Goal: Task Accomplishment & Management: Manage account settings

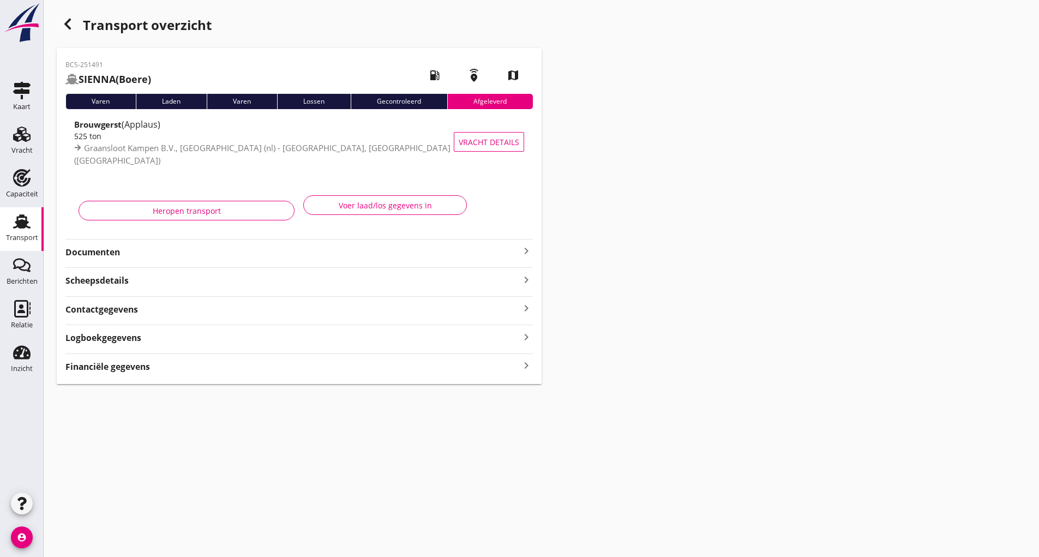
click at [68, 21] on use "button" at bounding box center [67, 24] width 7 height 11
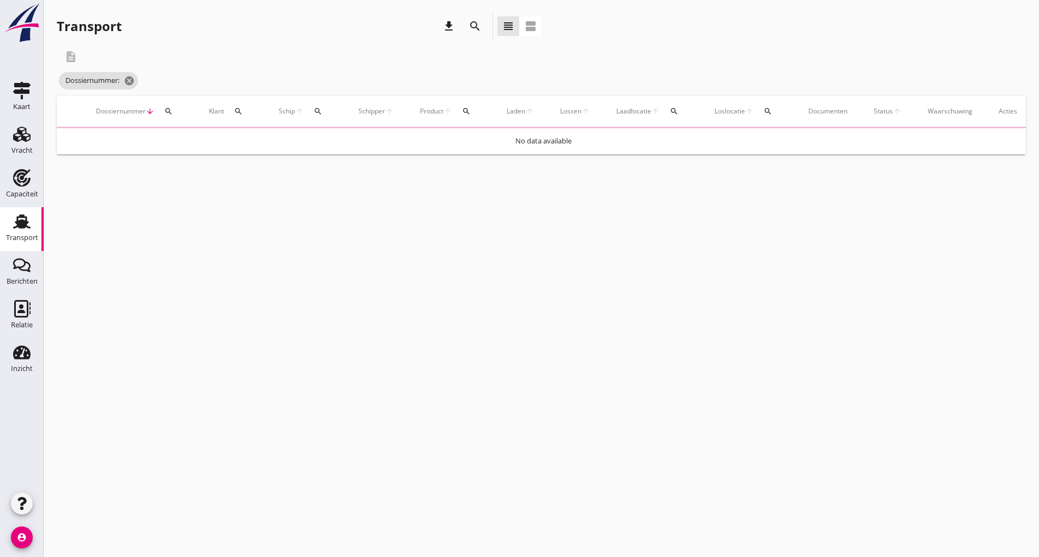
click at [469, 30] on icon "search" at bounding box center [475, 26] width 13 height 13
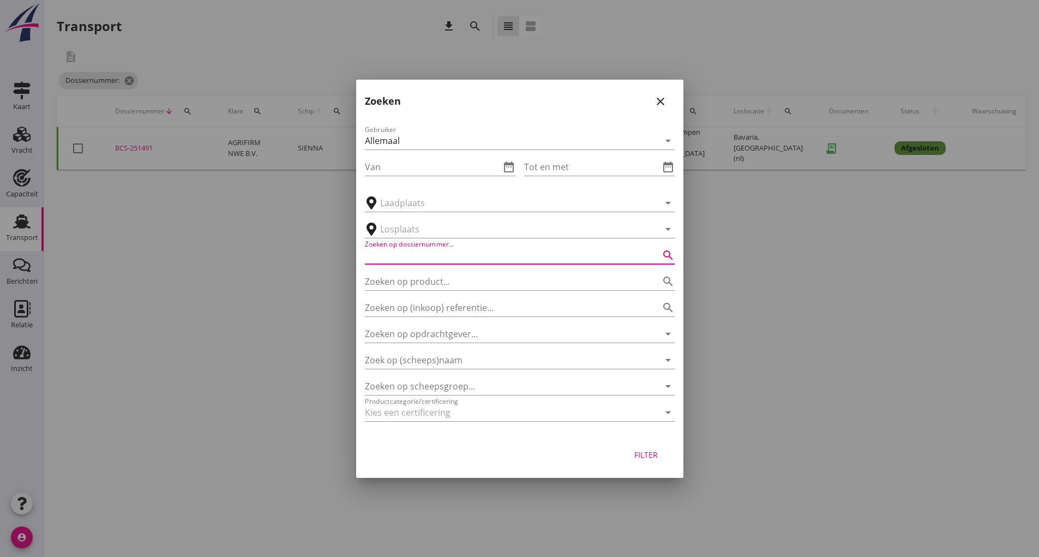
click at [432, 248] on input "Zoeken op dossiernummer..." at bounding box center [504, 255] width 279 height 17
type input "251469"
drag, startPoint x: 641, startPoint y: 453, endPoint x: 651, endPoint y: 455, distance: 10.4
click at [641, 453] on div "Filter" at bounding box center [646, 454] width 31 height 11
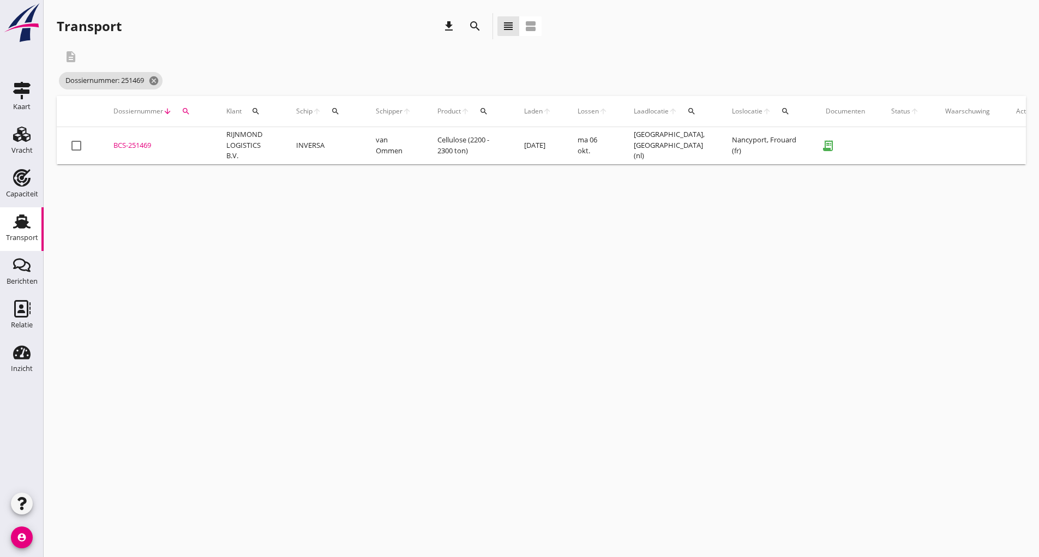
drag, startPoint x: 145, startPoint y: 147, endPoint x: 176, endPoint y: 157, distance: 33.0
click at [148, 147] on div "BCS-251469" at bounding box center [156, 145] width 87 height 11
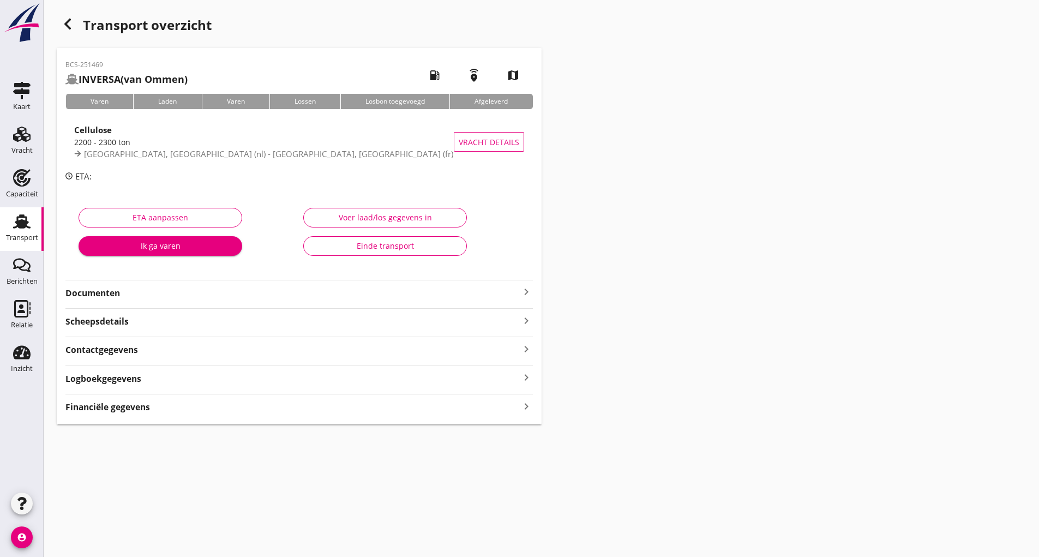
click at [390, 249] on div "Einde transport" at bounding box center [385, 245] width 145 height 11
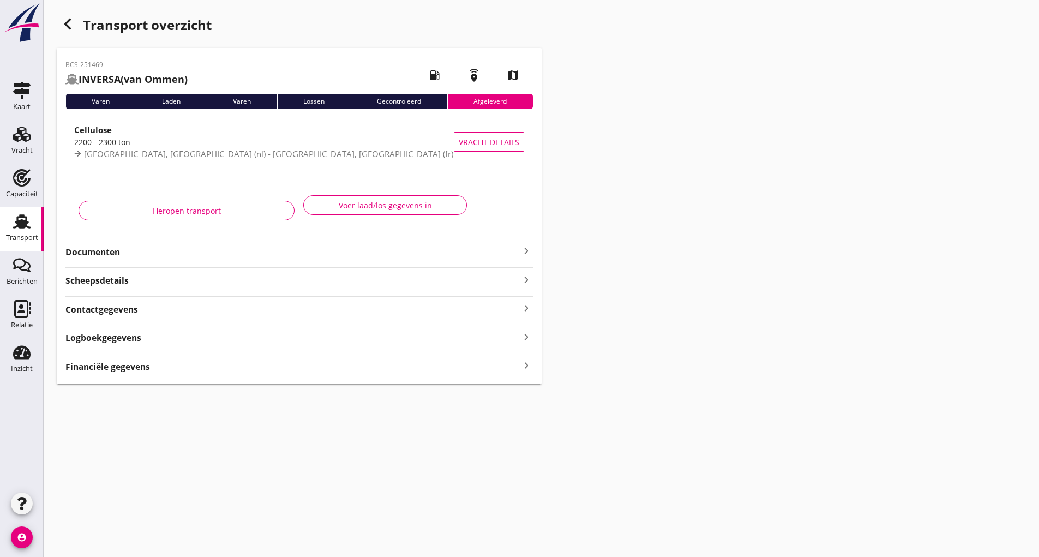
click at [70, 26] on icon "button" at bounding box center [67, 23] width 13 height 13
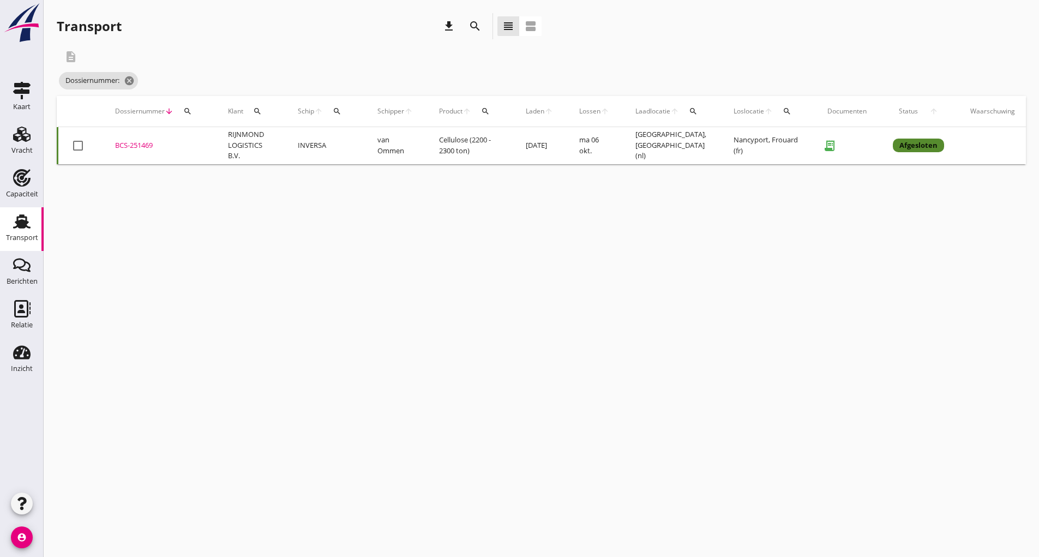
click at [467, 25] on div "search" at bounding box center [475, 26] width 20 height 13
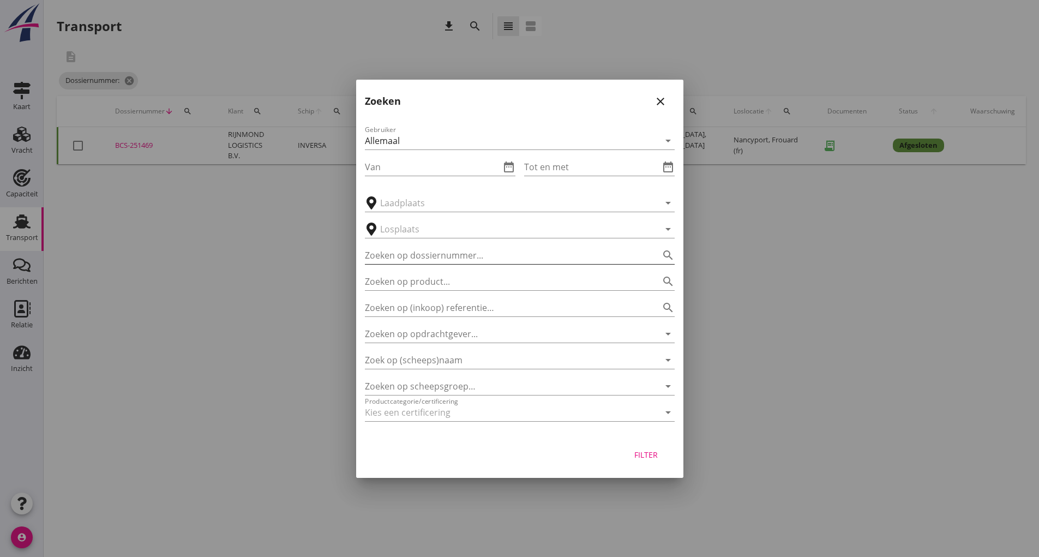
click at [453, 252] on input "Zoeken op dossiernummer..." at bounding box center [504, 255] width 279 height 17
type input "251439"
click at [652, 458] on div "Filter" at bounding box center [646, 454] width 31 height 11
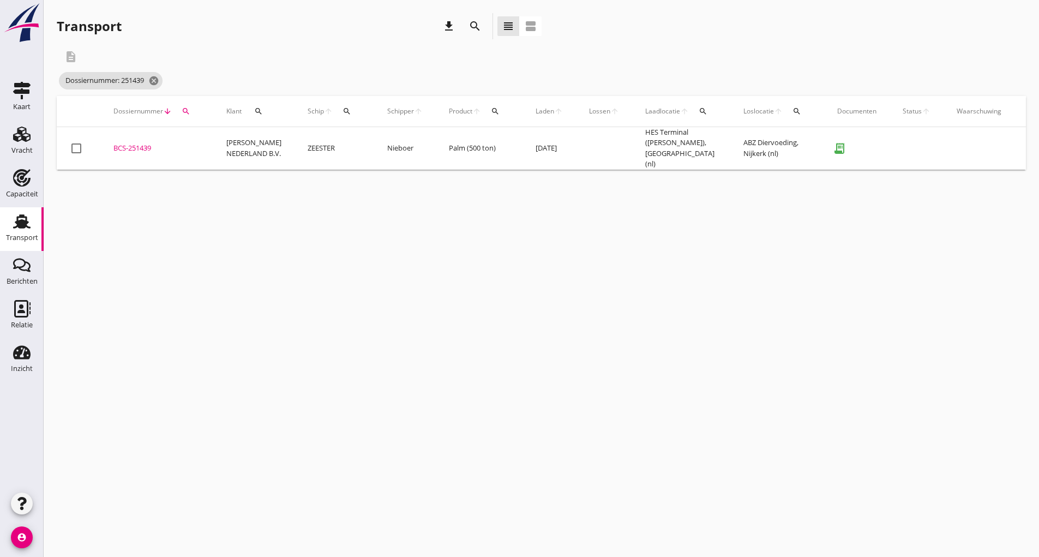
click at [129, 143] on div "BCS-251439" at bounding box center [156, 148] width 87 height 11
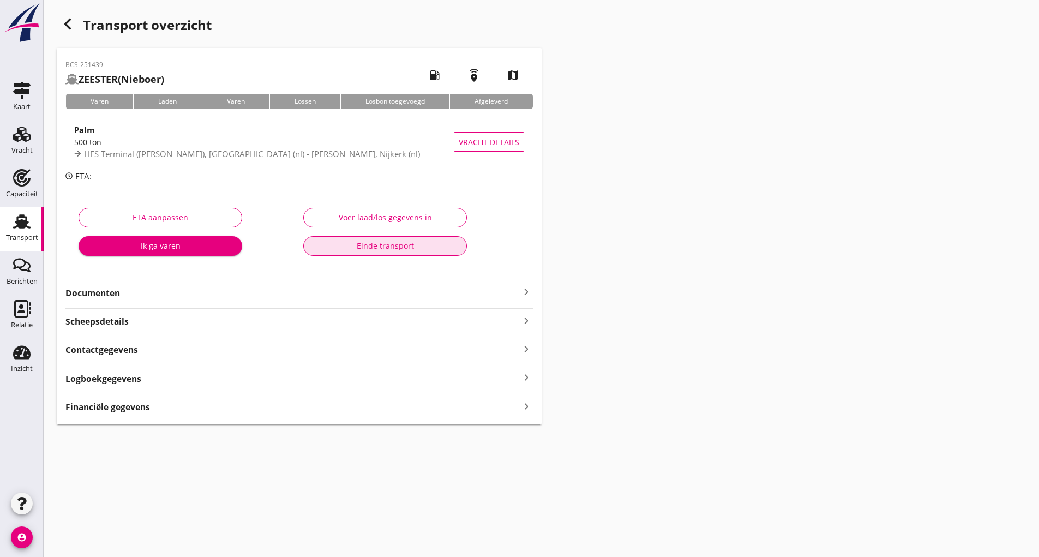
click at [372, 248] on div "Einde transport" at bounding box center [385, 245] width 145 height 11
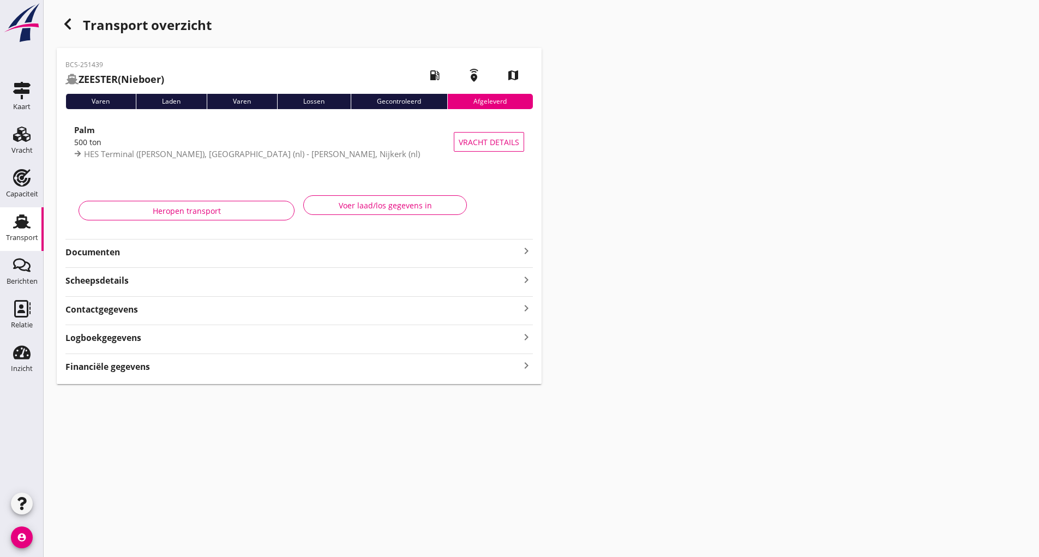
drag, startPoint x: 52, startPoint y: 19, endPoint x: 63, endPoint y: 22, distance: 10.7
click at [59, 20] on div "Transport overzicht BCS-251439 ZEESTER (Nieboer) local_gas_station emergency_sh…" at bounding box center [542, 198] width 996 height 397
click at [68, 25] on icon "button" at bounding box center [67, 23] width 13 height 13
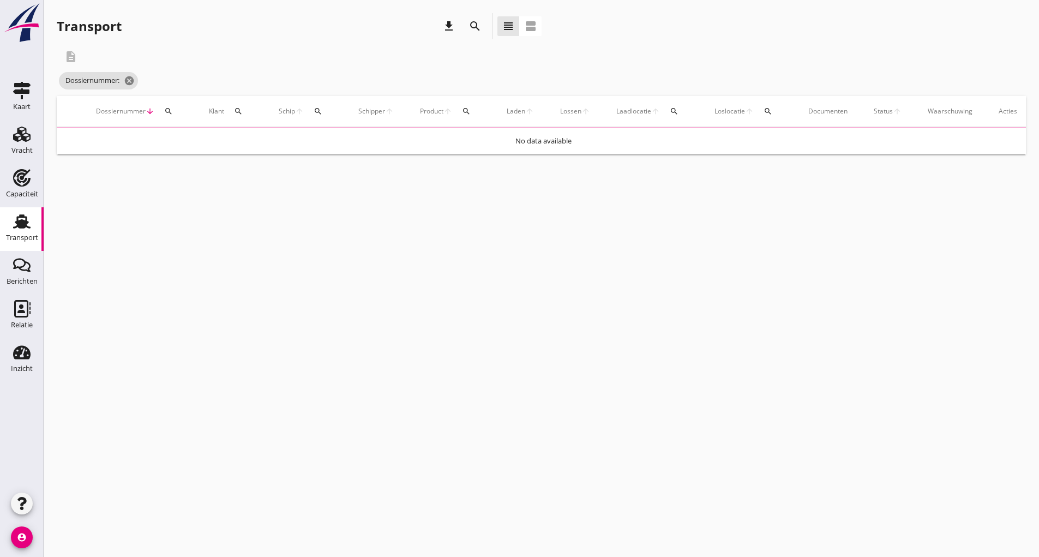
click at [472, 29] on icon "search" at bounding box center [475, 26] width 13 height 13
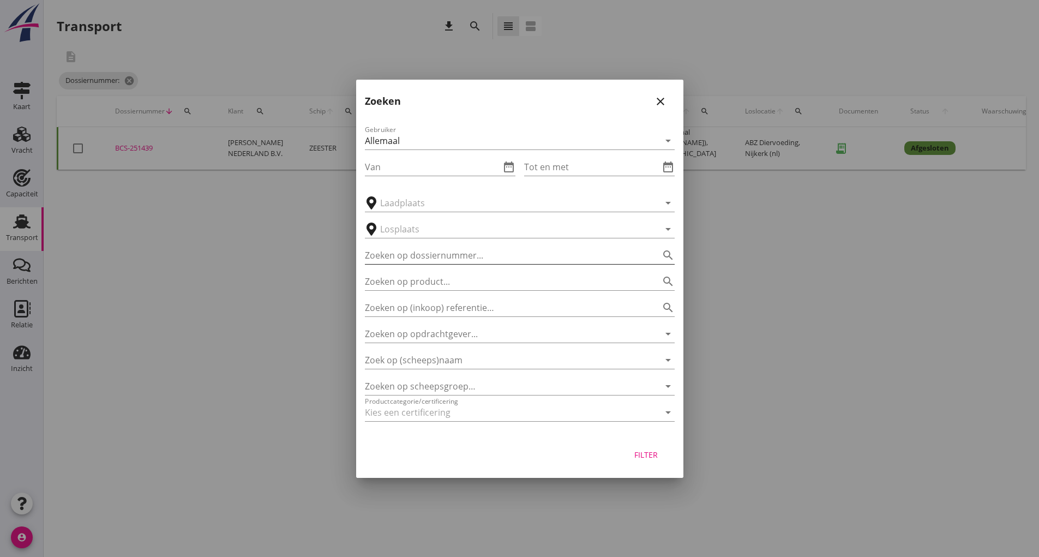
click at [412, 256] on input "Zoeken op dossiernummer..." at bounding box center [504, 255] width 279 height 17
type input "251506"
click at [656, 455] on div "Filter" at bounding box center [646, 454] width 31 height 11
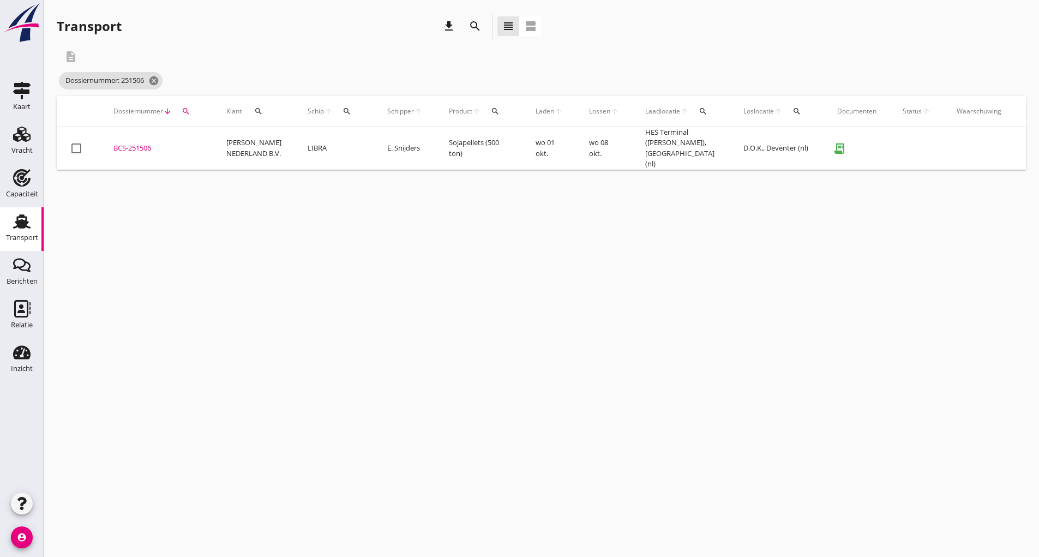
click at [147, 145] on div "BCS-251506" at bounding box center [156, 148] width 87 height 11
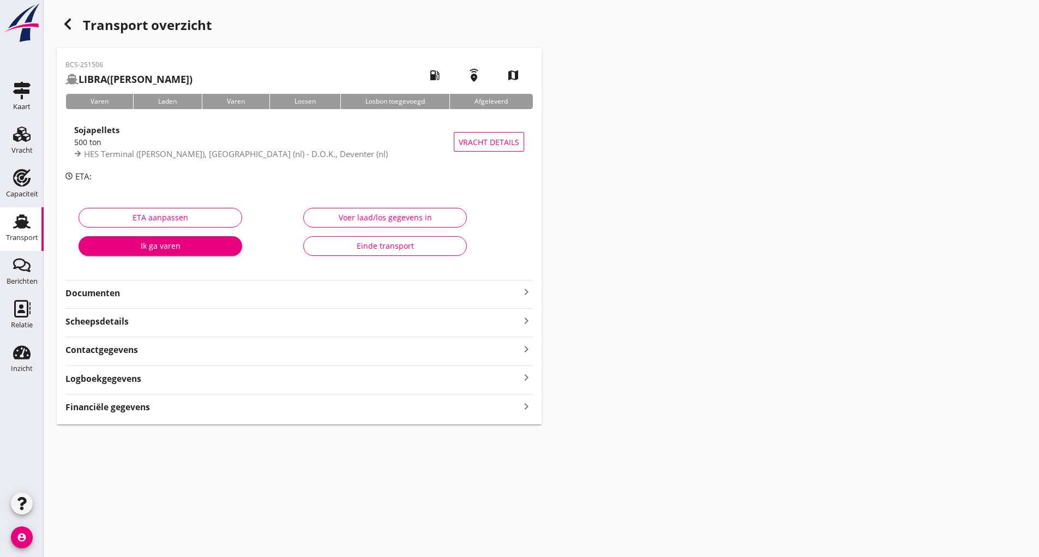
click at [367, 249] on div "Einde transport" at bounding box center [385, 245] width 145 height 11
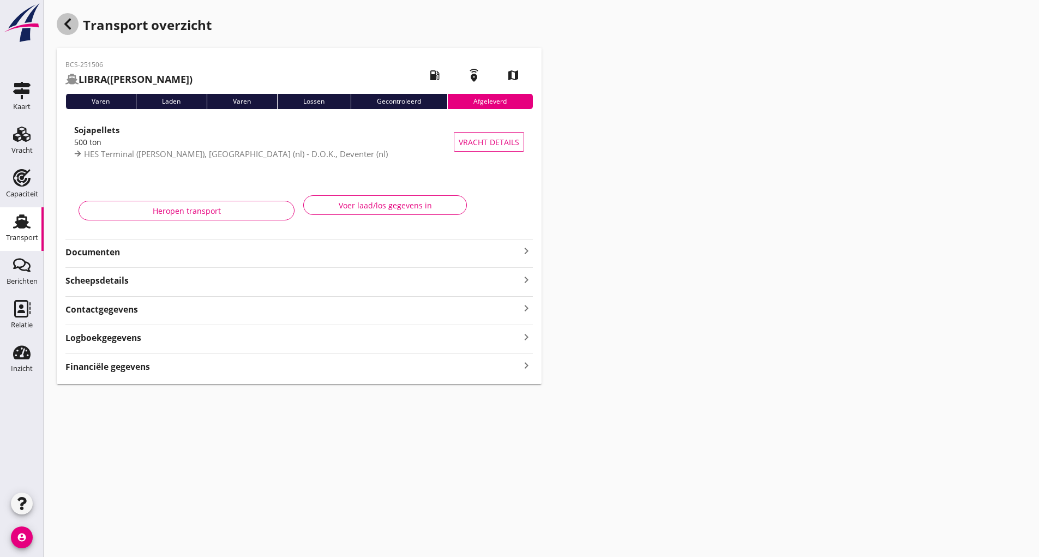
click at [69, 30] on icon "button" at bounding box center [67, 23] width 13 height 13
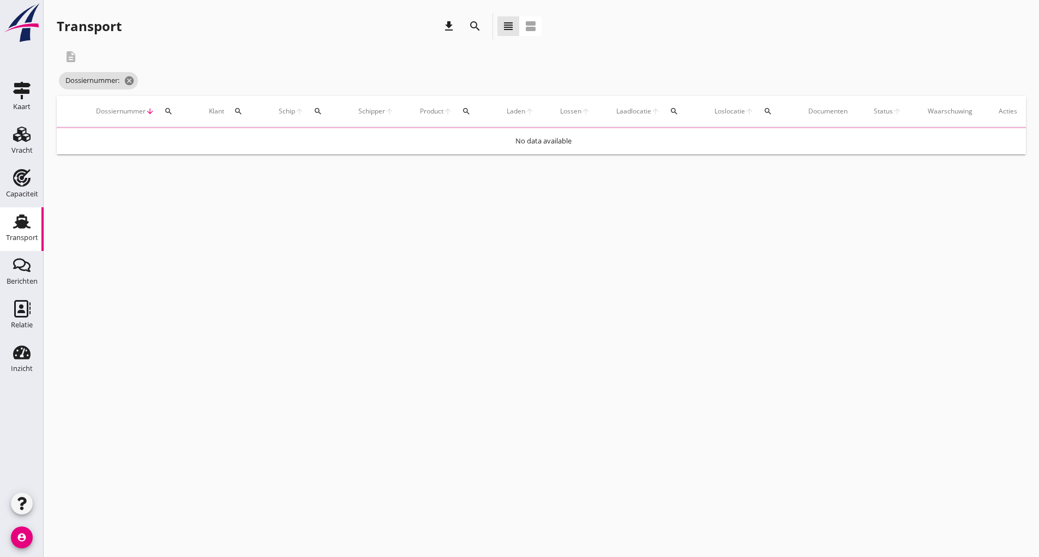
click at [470, 25] on icon "search" at bounding box center [475, 26] width 13 height 13
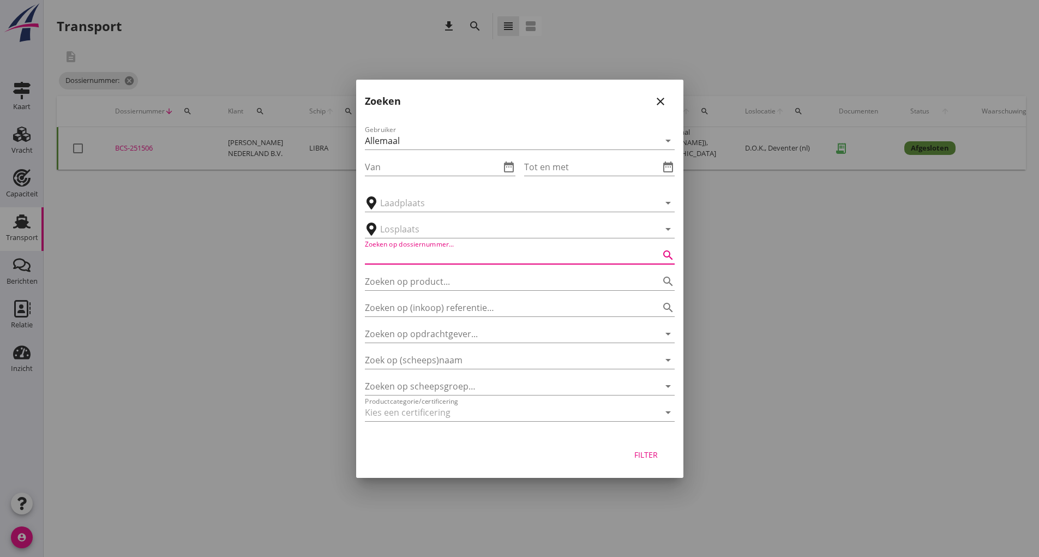
click at [437, 256] on input "Zoeken op dossiernummer..." at bounding box center [504, 255] width 279 height 17
type input "251508"
click at [648, 458] on div "Filter" at bounding box center [646, 454] width 31 height 11
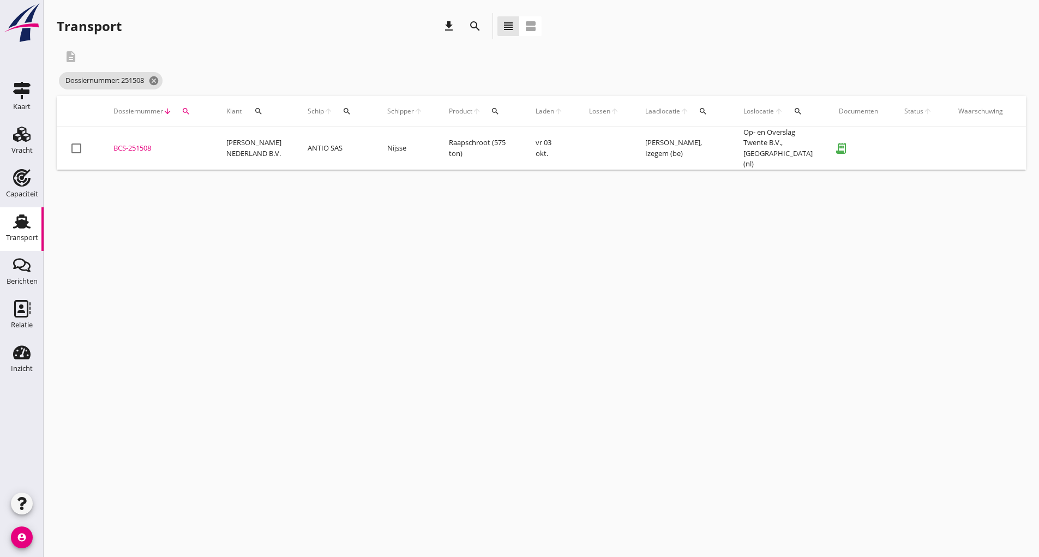
click at [137, 147] on div "BCS-251508" at bounding box center [156, 148] width 87 height 11
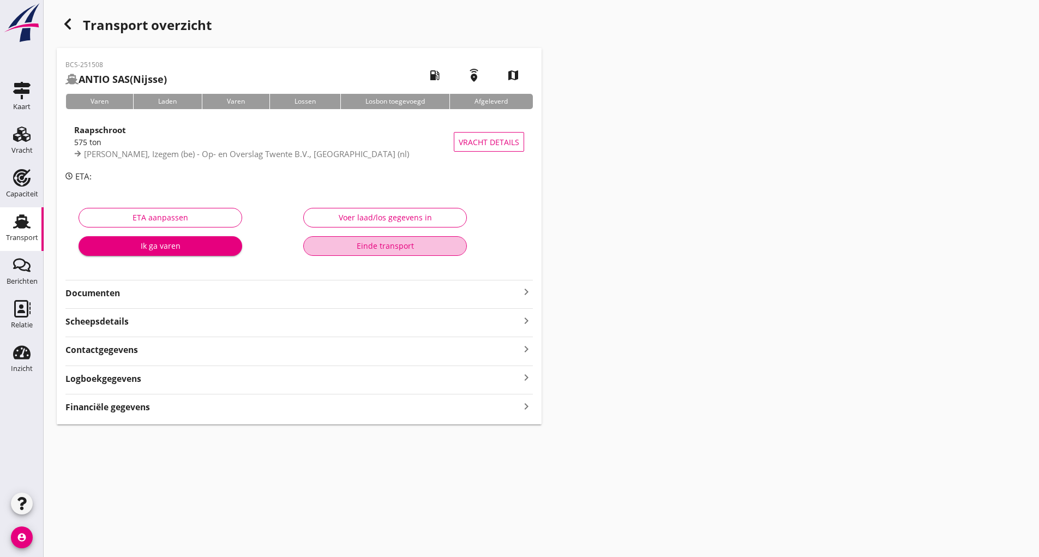
click at [383, 248] on div "Einde transport" at bounding box center [385, 245] width 145 height 11
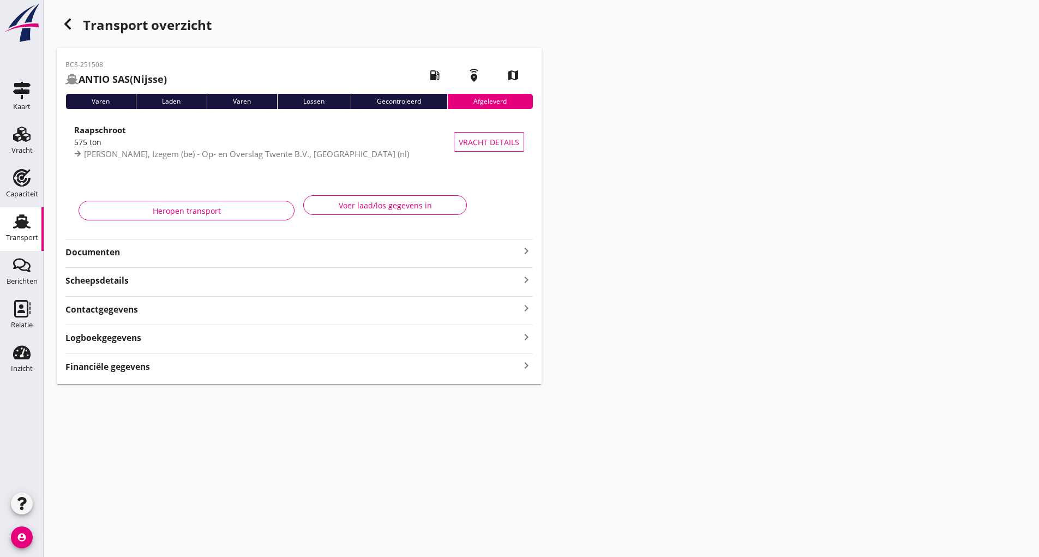
click at [67, 25] on use "button" at bounding box center [67, 24] width 7 height 11
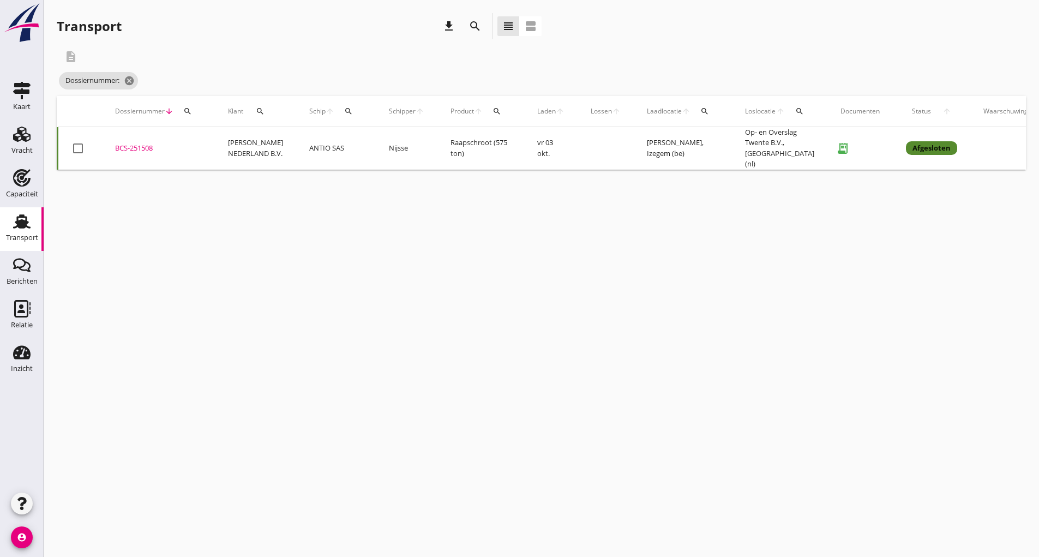
click at [474, 23] on icon "search" at bounding box center [475, 26] width 13 height 13
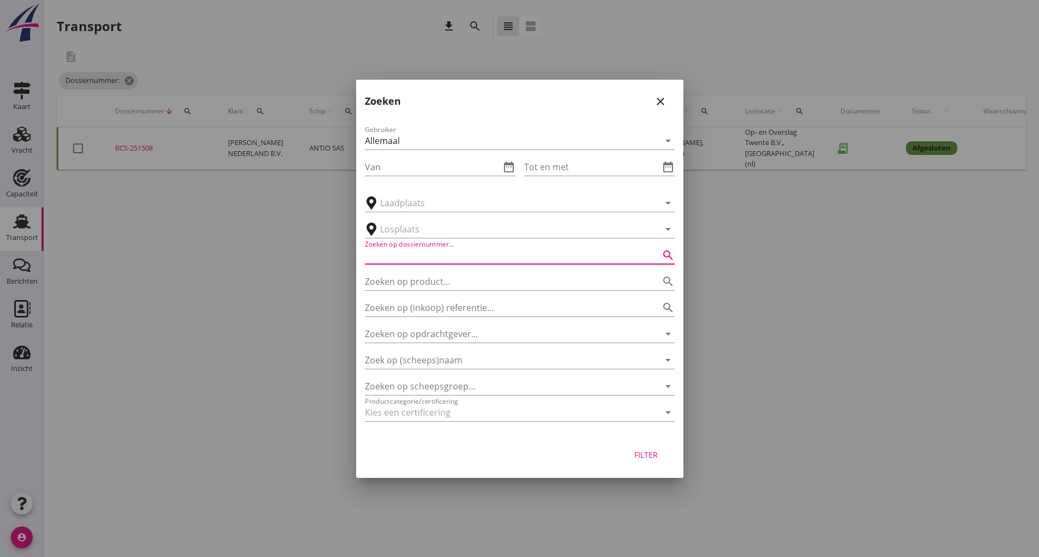
click at [425, 256] on input "Zoeken op dossiernummer..." at bounding box center [504, 255] width 279 height 17
type input "251514"
click at [640, 456] on div "Filter" at bounding box center [646, 454] width 31 height 11
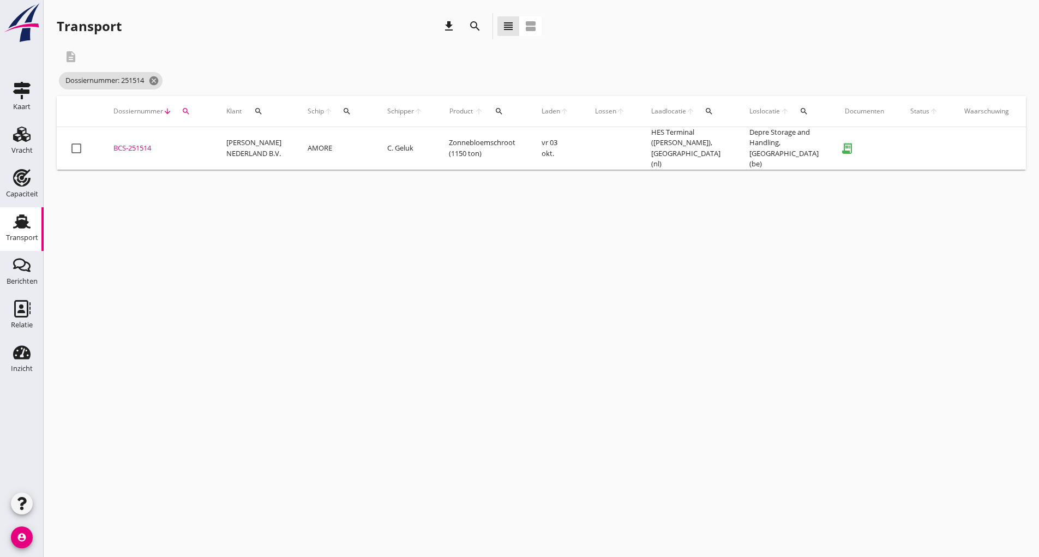
click at [150, 144] on div "BCS-251514" at bounding box center [156, 148] width 87 height 11
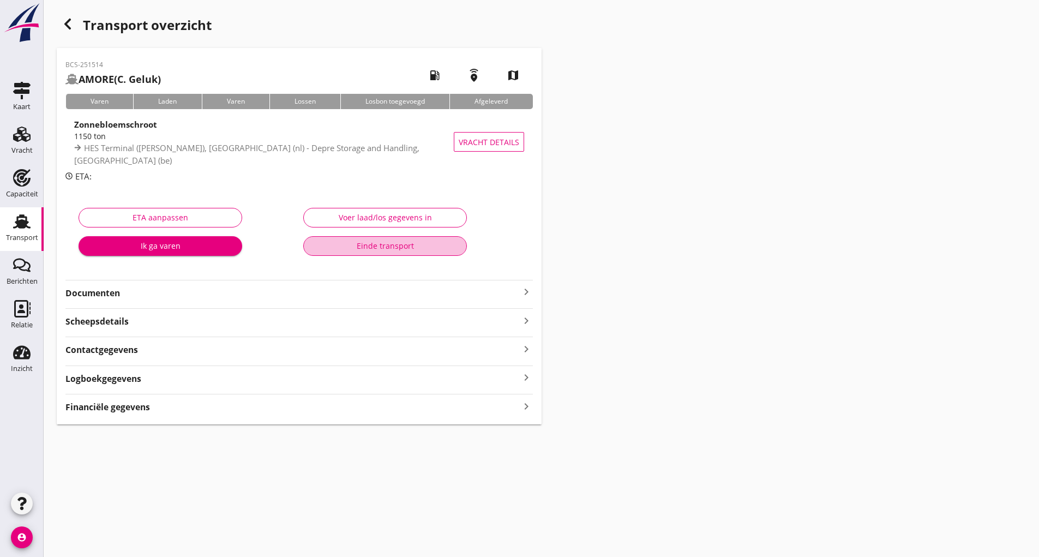
click at [363, 254] on button "Einde transport" at bounding box center [385, 246] width 164 height 20
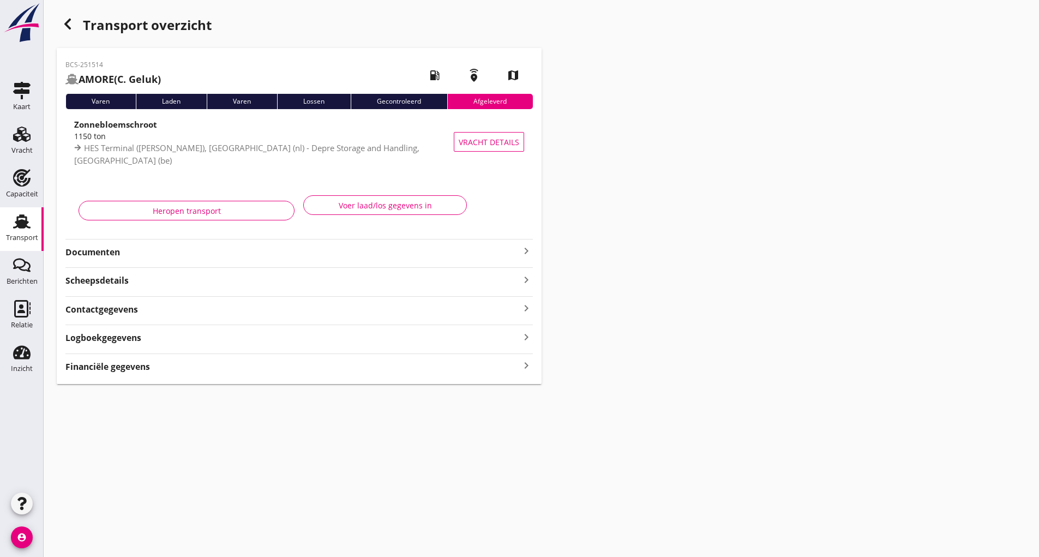
click at [68, 23] on icon "button" at bounding box center [67, 23] width 13 height 13
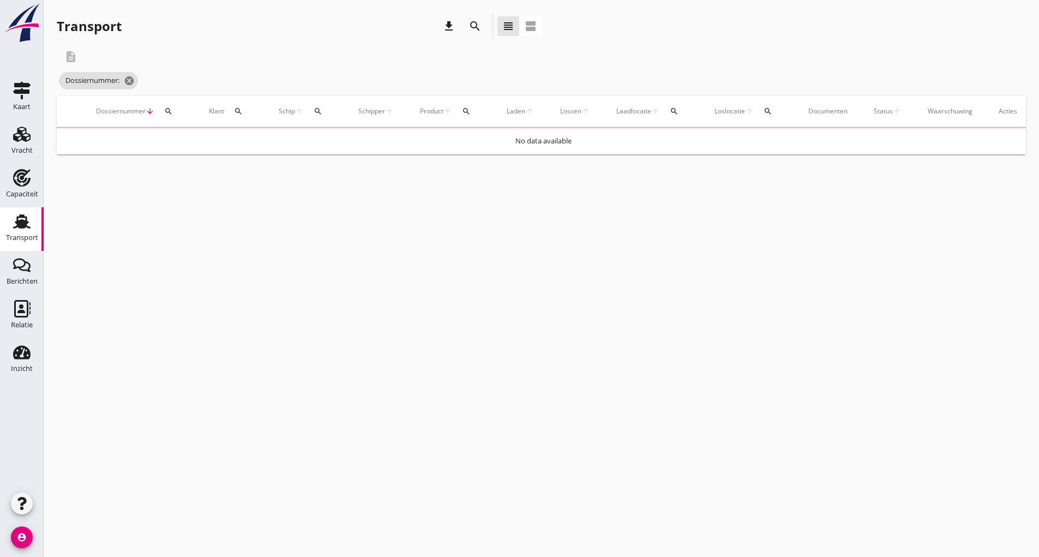
click at [470, 19] on button "search" at bounding box center [475, 26] width 20 height 20
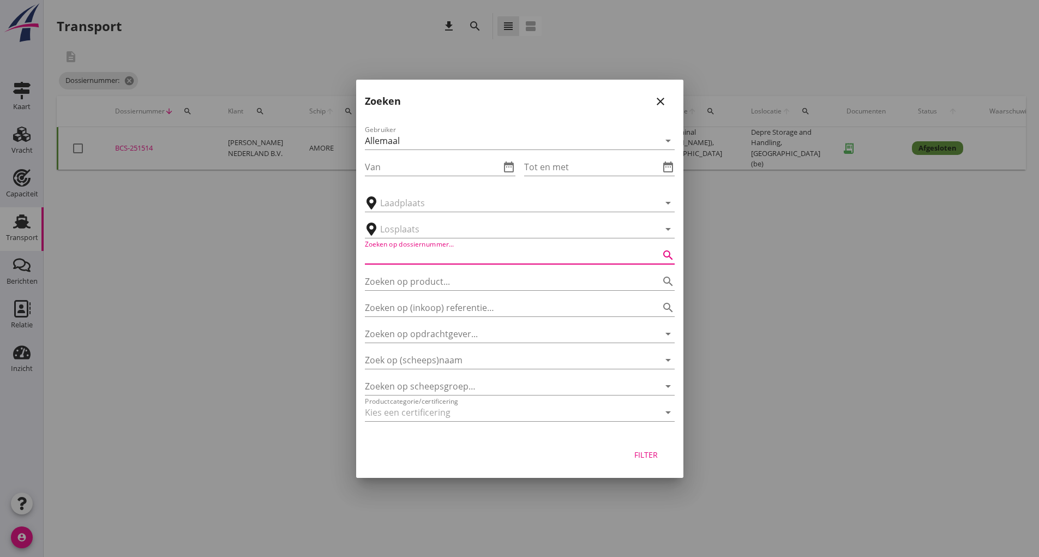
click at [419, 253] on input "Zoeken op dossiernummer..." at bounding box center [504, 255] width 279 height 17
type input "251519"
click at [655, 453] on div "Filter" at bounding box center [646, 454] width 31 height 11
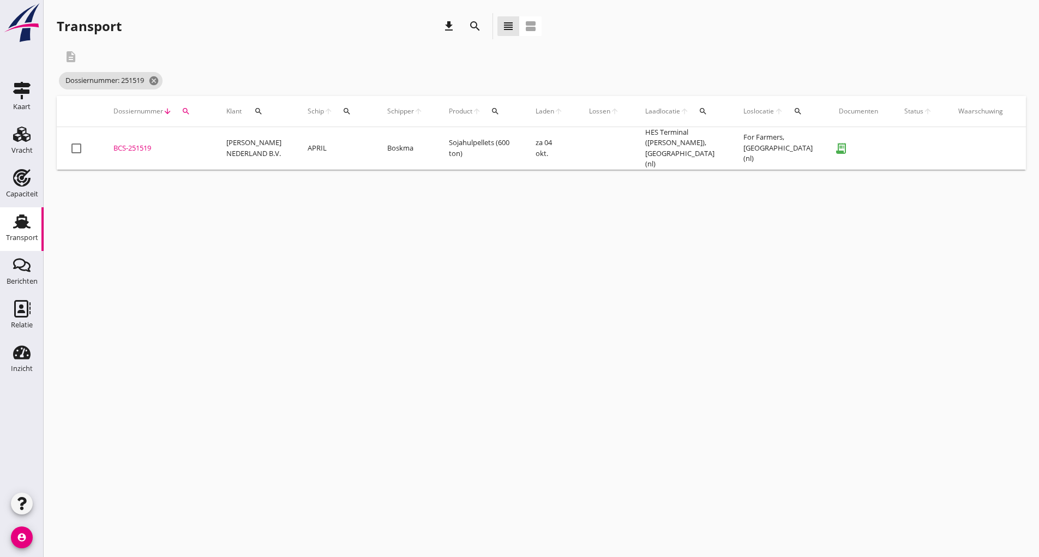
click at [134, 143] on div "BCS-251519" at bounding box center [156, 148] width 87 height 11
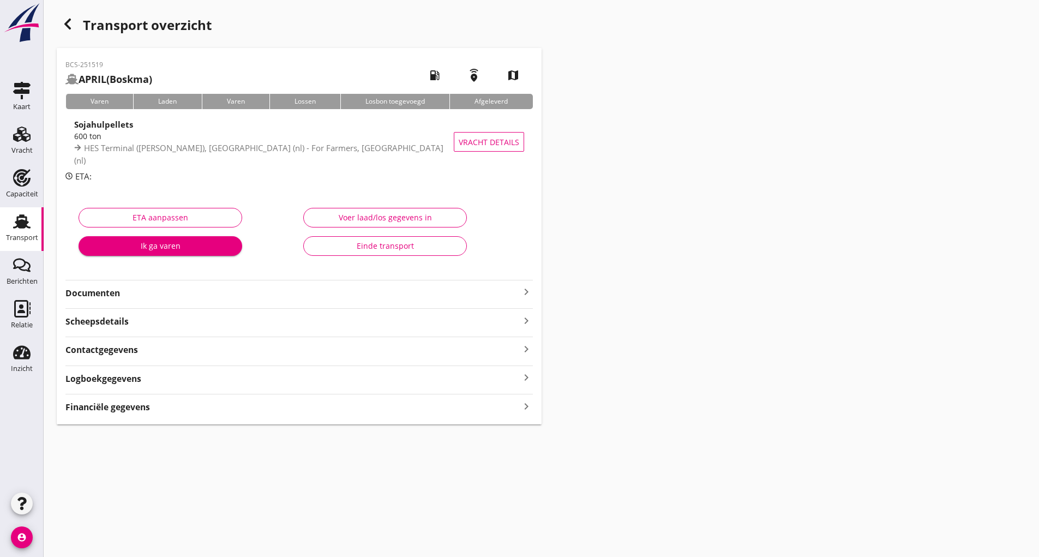
click at [341, 243] on div "Einde transport" at bounding box center [385, 245] width 145 height 11
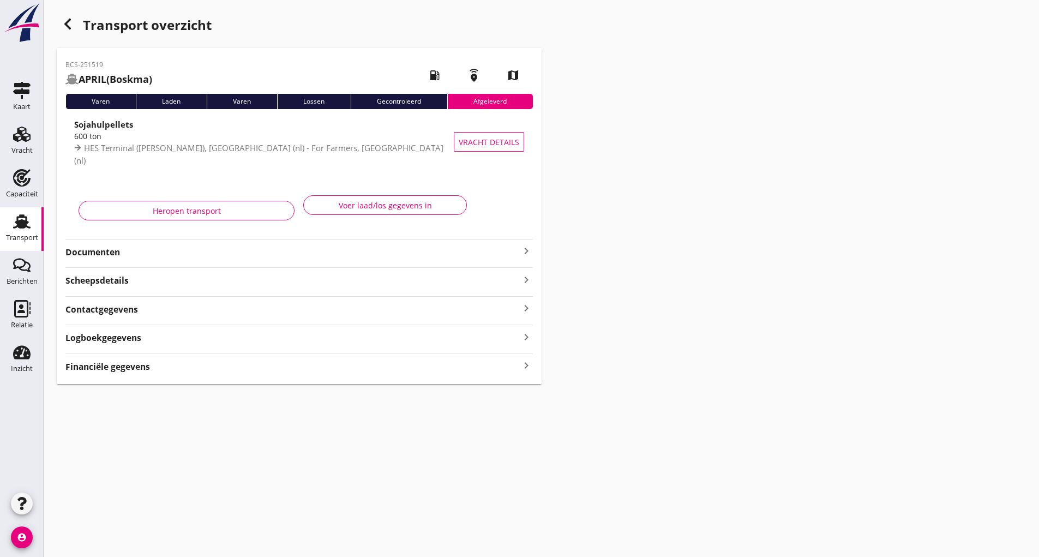
click at [68, 25] on use "button" at bounding box center [67, 24] width 7 height 11
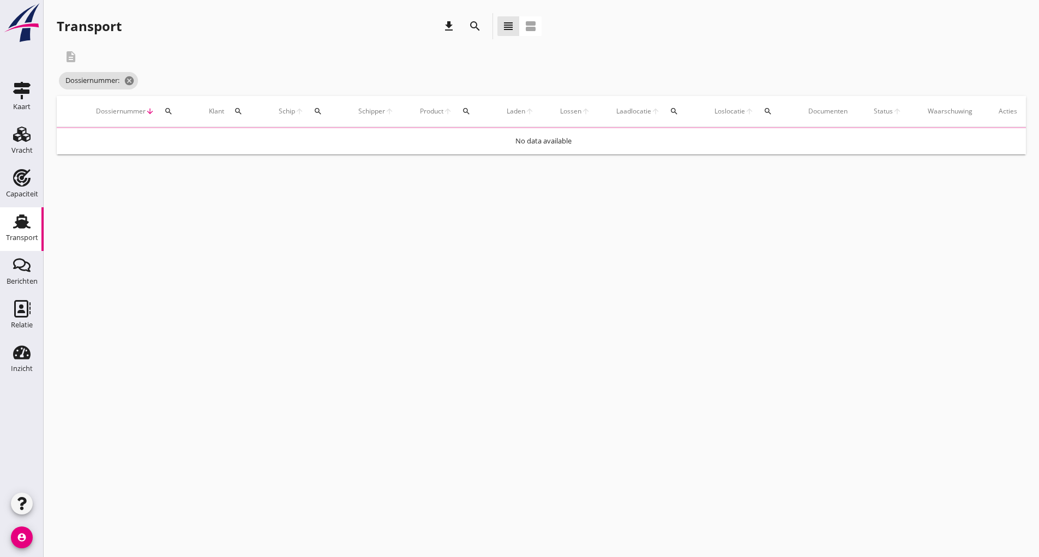
click at [473, 27] on icon "search" at bounding box center [475, 26] width 13 height 13
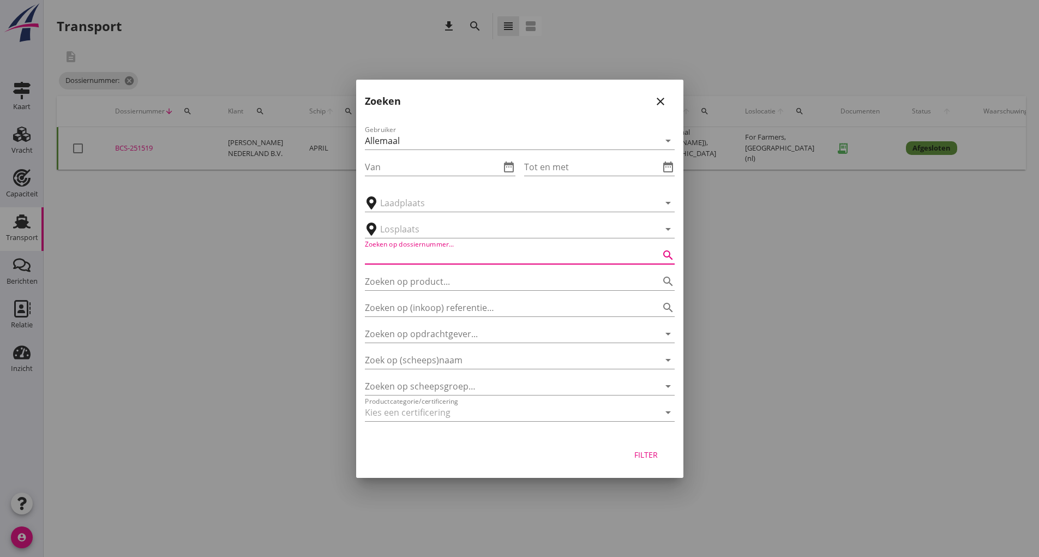
click at [415, 254] on input "Zoeken op dossiernummer..." at bounding box center [504, 255] width 279 height 17
type input "251520"
click at [643, 451] on div "Filter" at bounding box center [646, 454] width 31 height 11
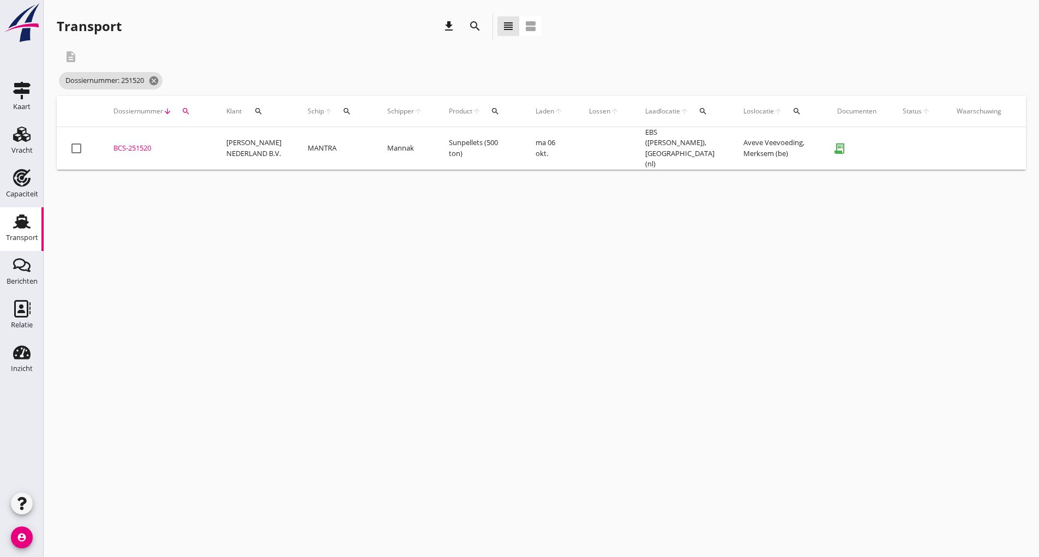
drag, startPoint x: 145, startPoint y: 147, endPoint x: 162, endPoint y: 152, distance: 17.6
click at [146, 147] on div "BCS-251520" at bounding box center [156, 148] width 87 height 11
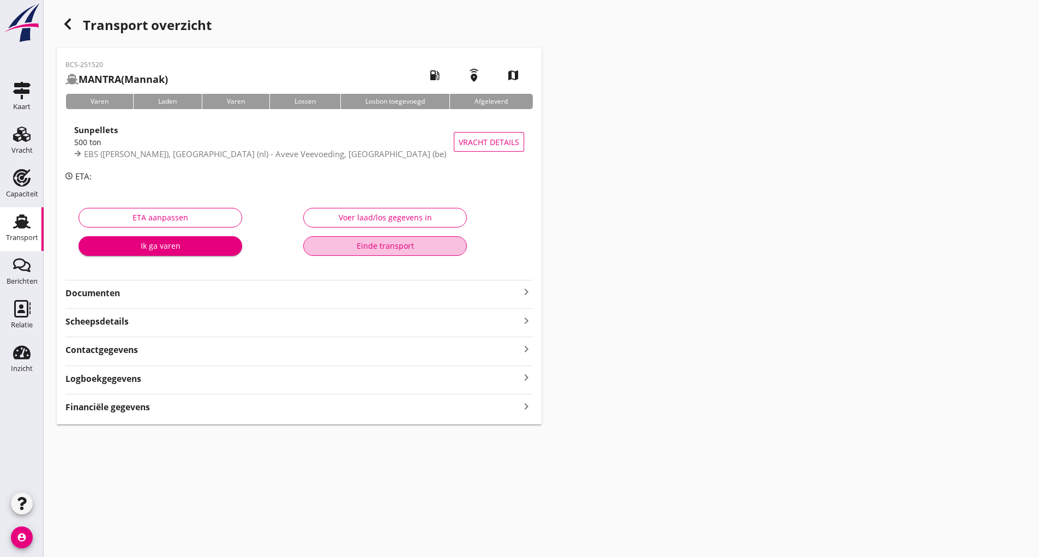
click at [366, 250] on div "Einde transport" at bounding box center [385, 245] width 145 height 11
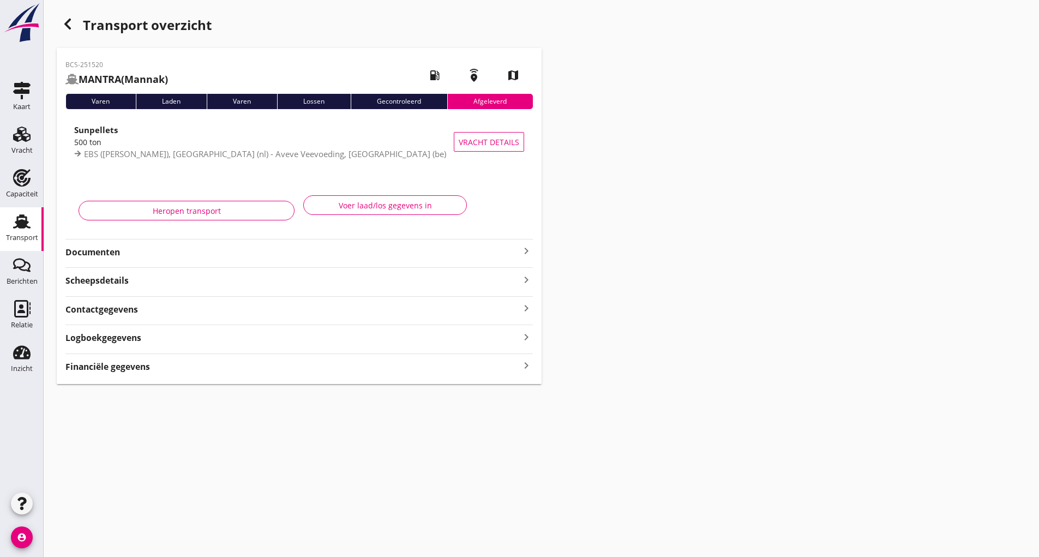
click at [77, 22] on div "button" at bounding box center [68, 24] width 22 height 22
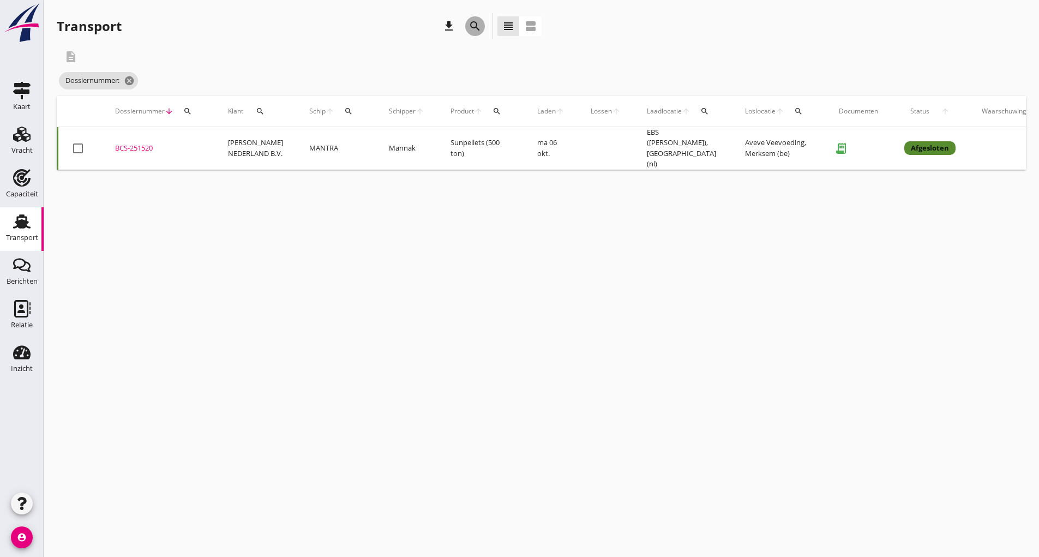
drag, startPoint x: 475, startPoint y: 23, endPoint x: 456, endPoint y: 117, distance: 95.8
click at [474, 27] on icon "search" at bounding box center [475, 26] width 13 height 13
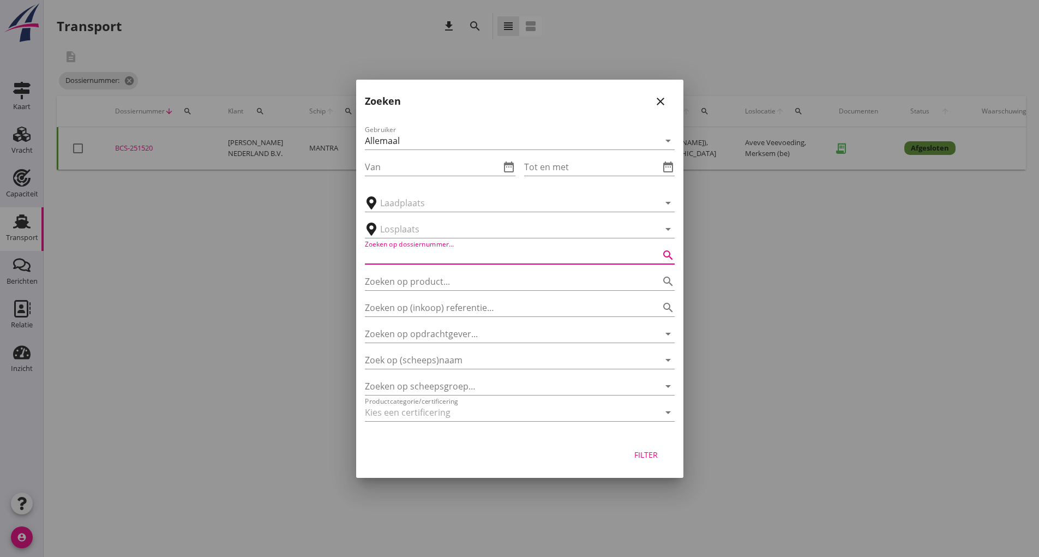
click at [465, 247] on input "Zoeken op dossiernummer..." at bounding box center [504, 255] width 279 height 17
type input "251420"
click at [638, 457] on div "Filter" at bounding box center [646, 454] width 31 height 11
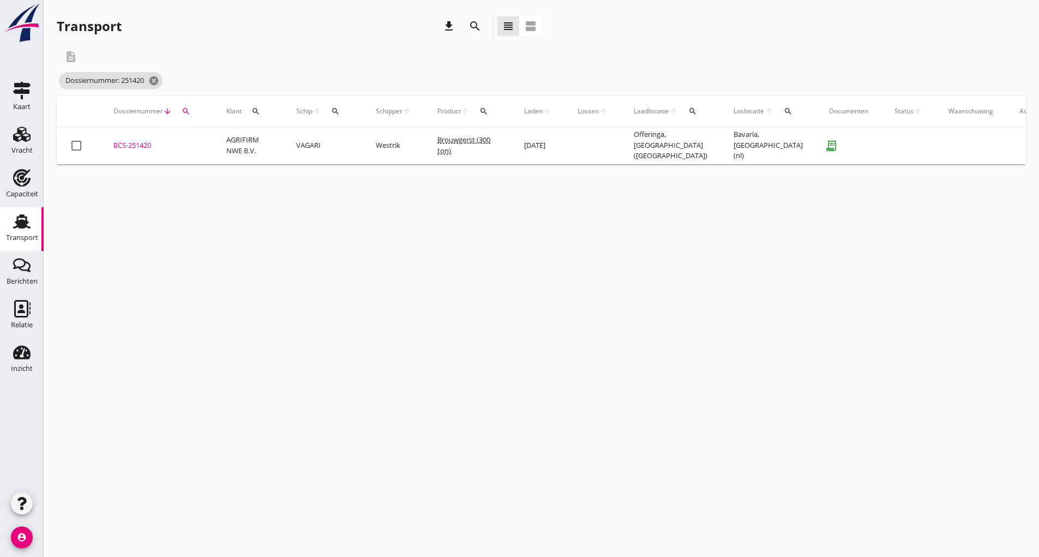
click at [138, 144] on div "BCS-251420" at bounding box center [156, 145] width 87 height 11
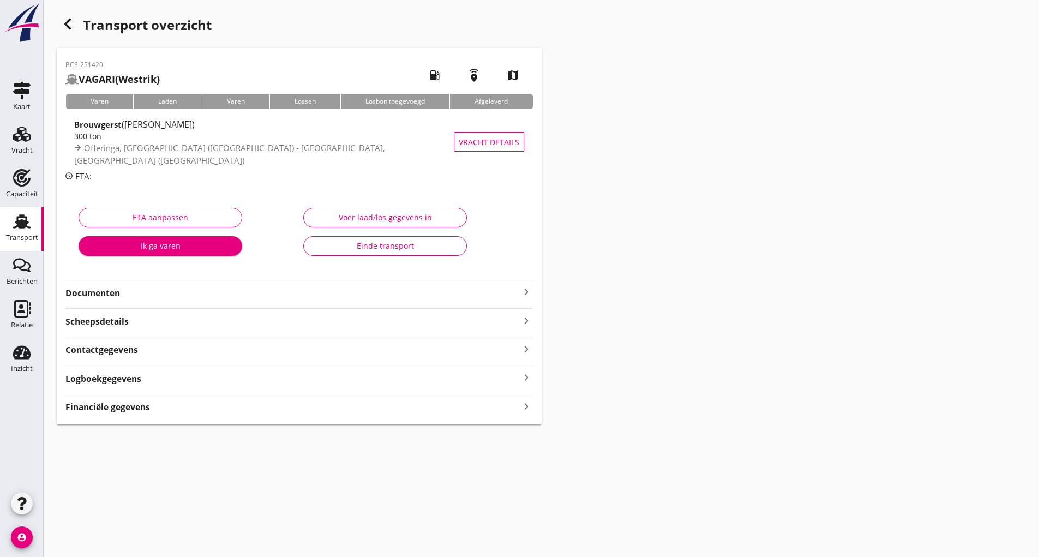
click at [356, 248] on div "Einde transport" at bounding box center [385, 245] width 145 height 11
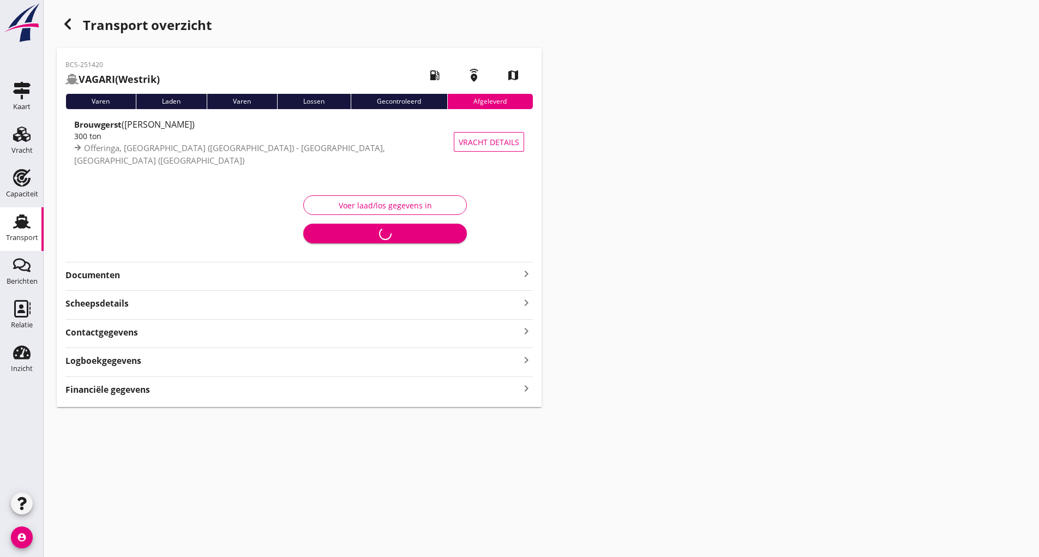
click at [69, 23] on icon "button" at bounding box center [67, 23] width 13 height 13
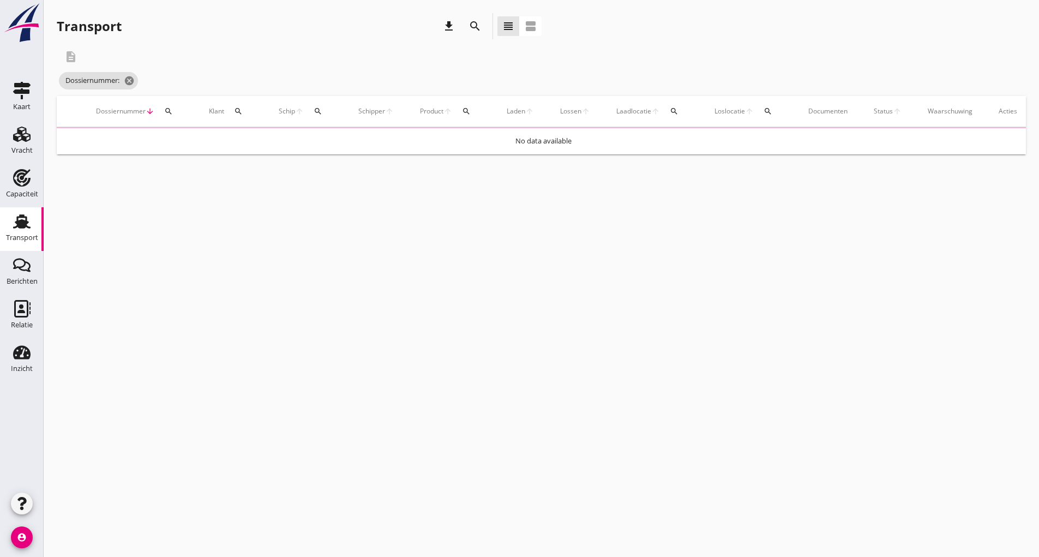
click at [468, 23] on div "search" at bounding box center [475, 26] width 20 height 13
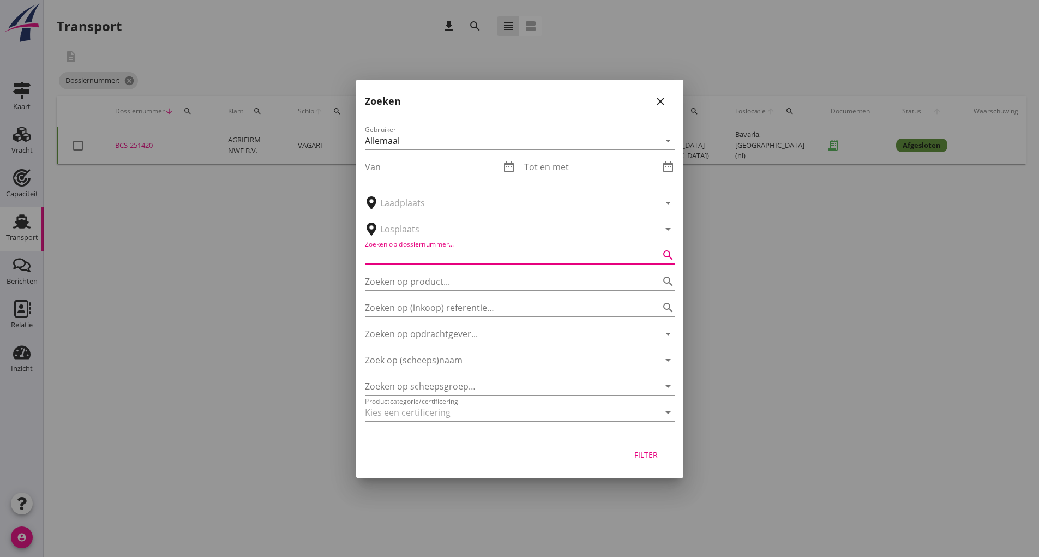
click at [404, 259] on input "Zoeken op dossiernummer..." at bounding box center [504, 255] width 279 height 17
type input "251417"
click at [649, 457] on div "Filter" at bounding box center [646, 454] width 31 height 11
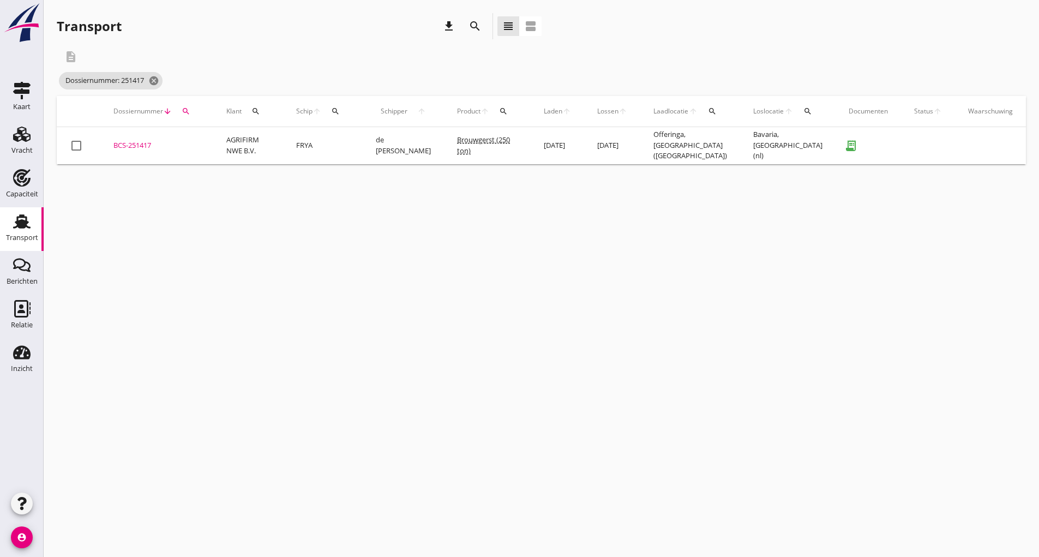
click at [143, 145] on div "BCS-251417" at bounding box center [156, 145] width 87 height 11
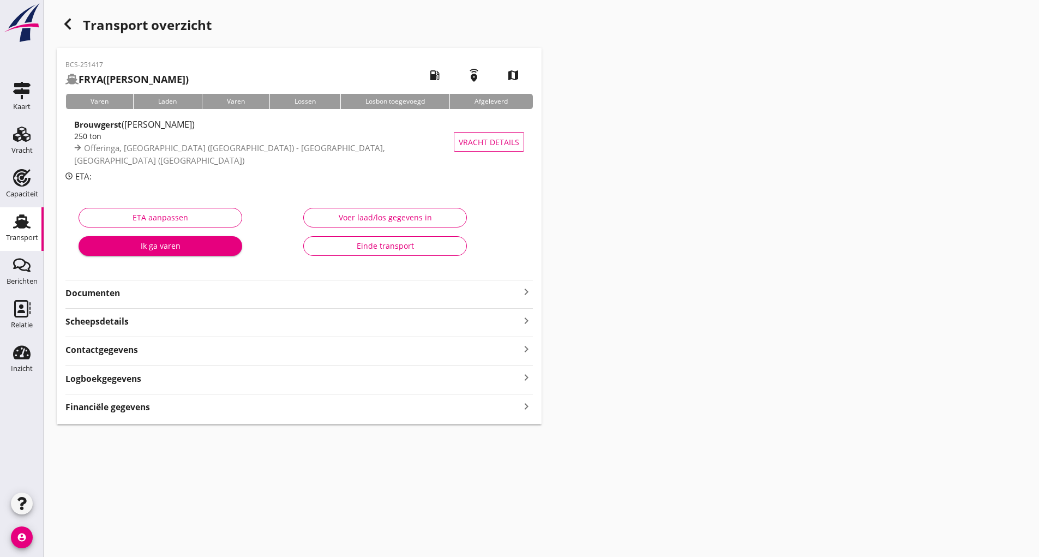
click at [363, 246] on div "Einde transport" at bounding box center [385, 245] width 145 height 11
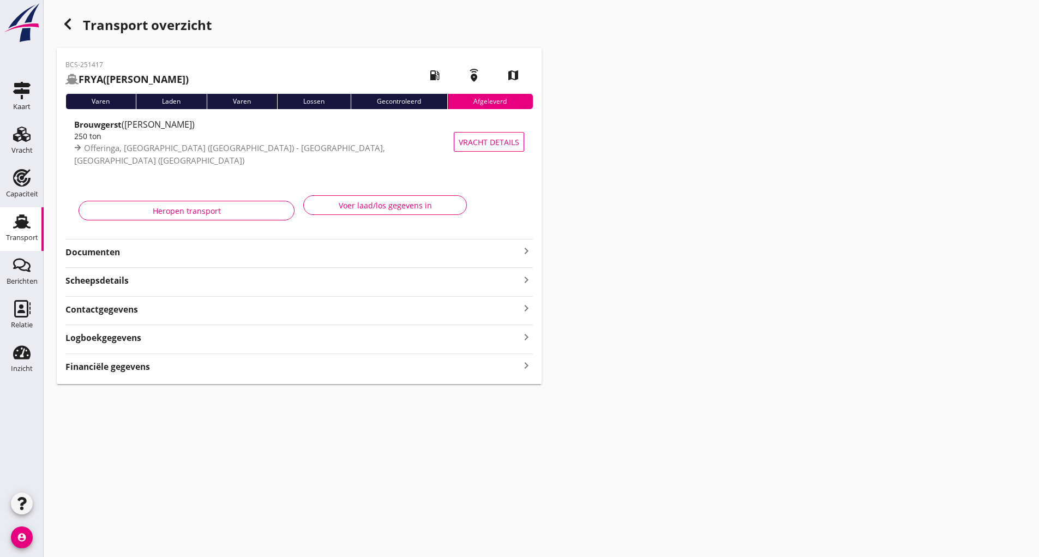
click at [70, 26] on icon "button" at bounding box center [67, 23] width 13 height 13
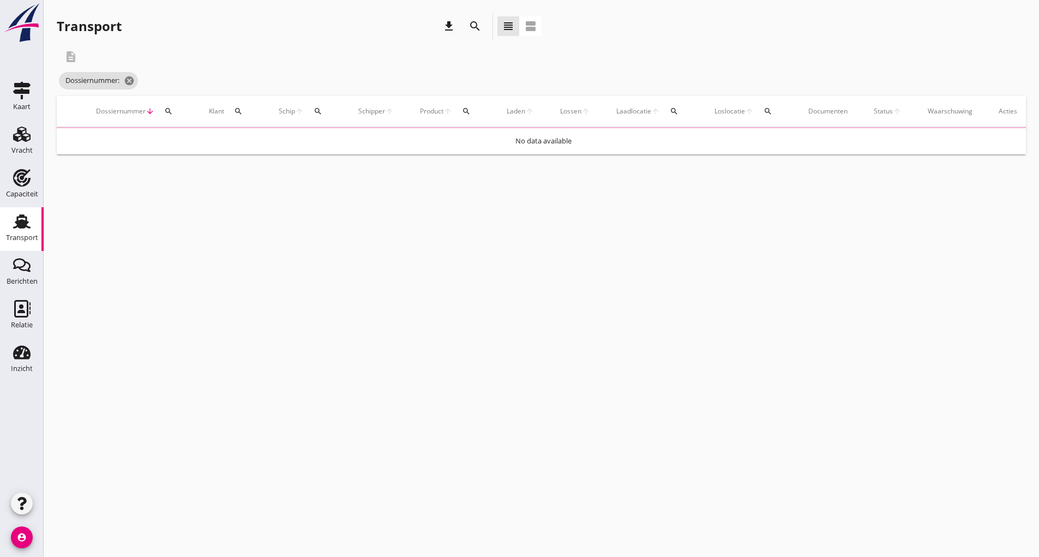
click at [475, 25] on icon "search" at bounding box center [475, 26] width 13 height 13
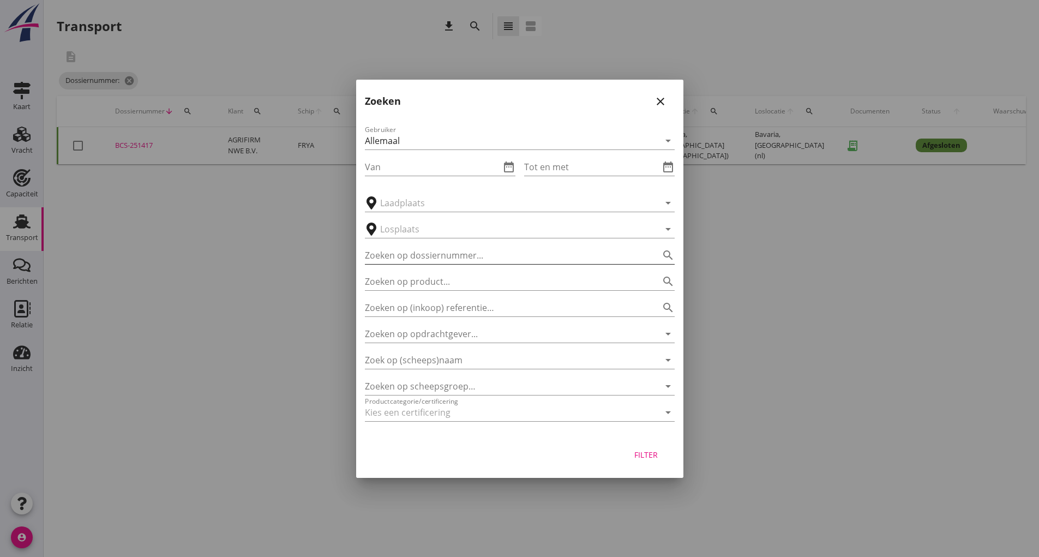
click at [443, 258] on input "Zoeken op dossiernummer..." at bounding box center [504, 255] width 279 height 17
type input "251476"
click at [653, 459] on div "Filter" at bounding box center [646, 454] width 31 height 11
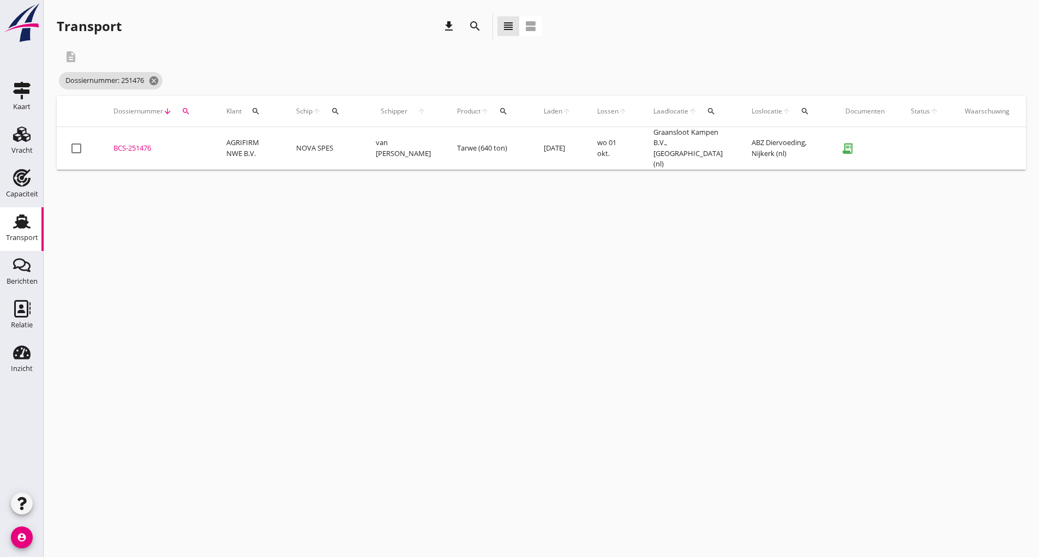
click at [151, 146] on div "BCS-251476" at bounding box center [156, 148] width 87 height 11
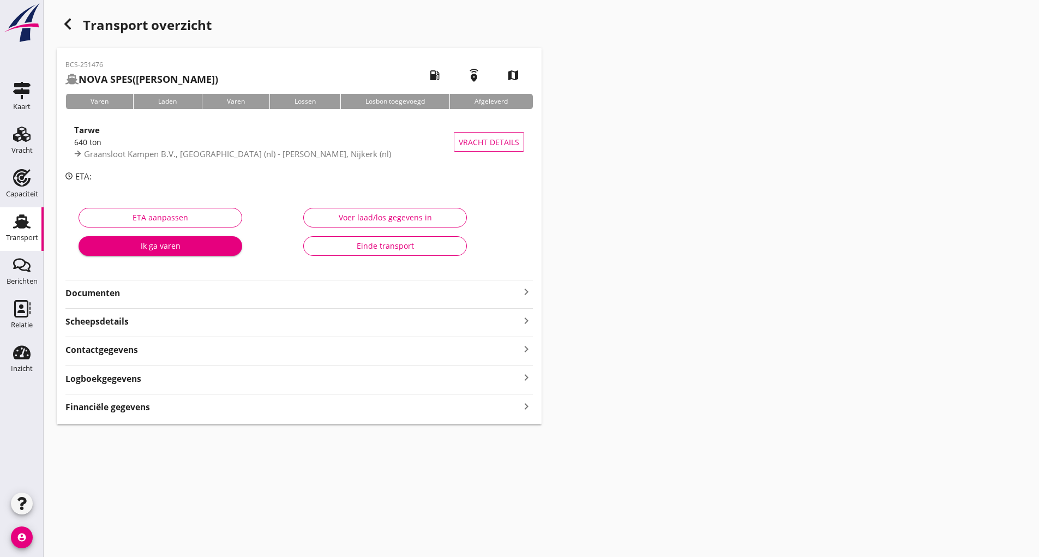
drag, startPoint x: 361, startPoint y: 235, endPoint x: 373, endPoint y: 242, distance: 13.8
click at [362, 238] on div "Voer laad/los gegevens in Einde transport" at bounding box center [411, 234] width 225 height 69
click at [369, 247] on div "Einde transport" at bounding box center [385, 245] width 145 height 11
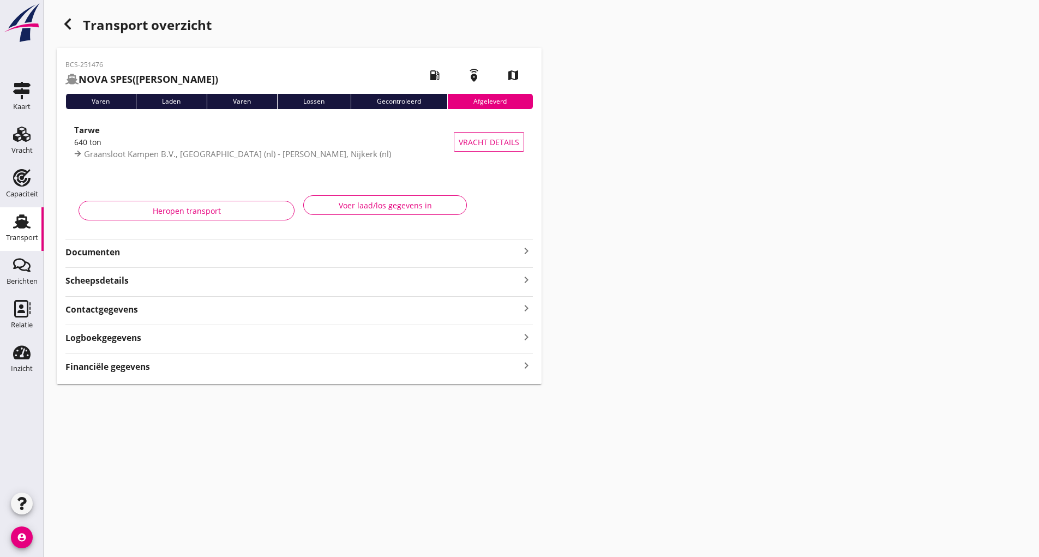
click at [67, 23] on use "button" at bounding box center [67, 24] width 7 height 11
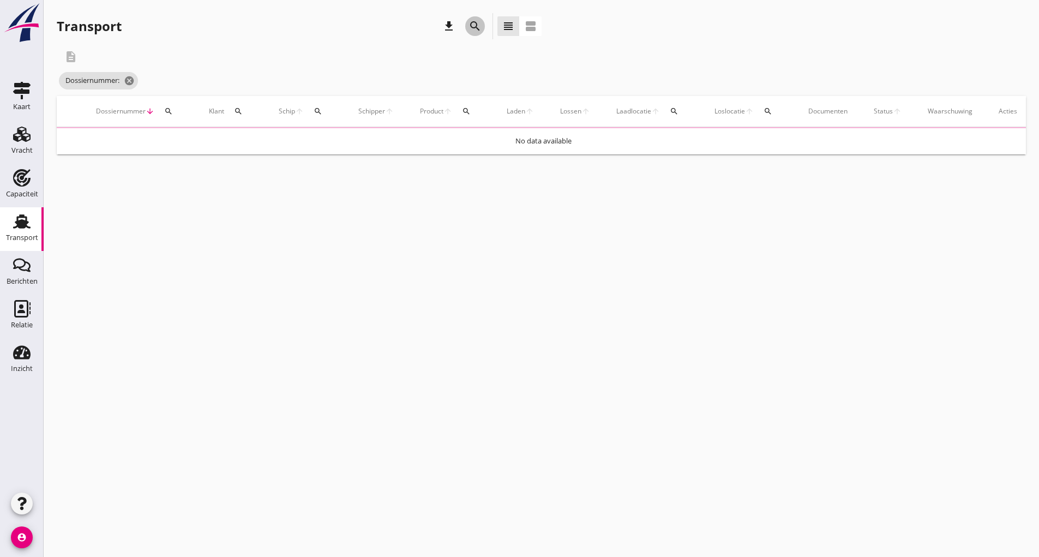
drag, startPoint x: 476, startPoint y: 23, endPoint x: 464, endPoint y: 119, distance: 96.8
click at [476, 23] on icon "search" at bounding box center [475, 26] width 13 height 13
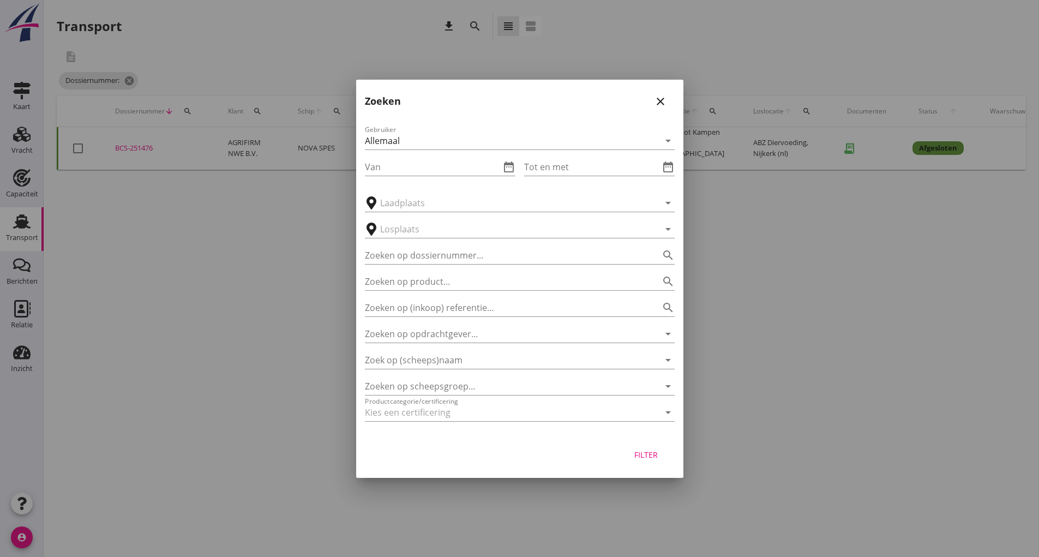
click at [425, 265] on div "Gebruiker Allemaal arrow_drop_down Van date_range Tot en met date_range arrow_d…" at bounding box center [519, 276] width 327 height 322
click at [409, 249] on input "Zoeken op dossiernummer..." at bounding box center [504, 255] width 279 height 17
type input "251507"
click at [654, 454] on div "Filter" at bounding box center [646, 454] width 31 height 11
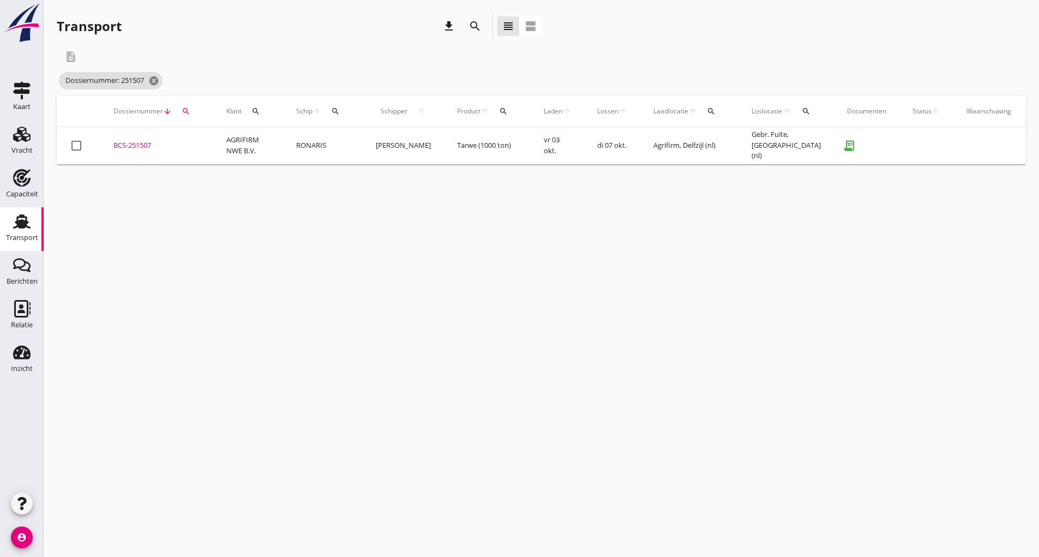
click at [138, 146] on div "BCS-251507" at bounding box center [156, 145] width 87 height 11
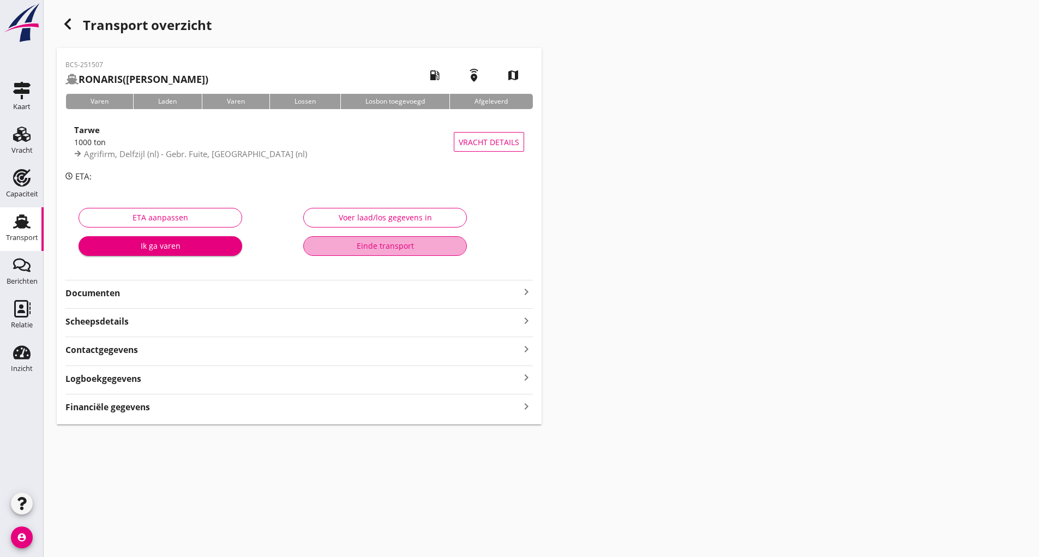
click at [384, 242] on div "Einde transport" at bounding box center [385, 245] width 145 height 11
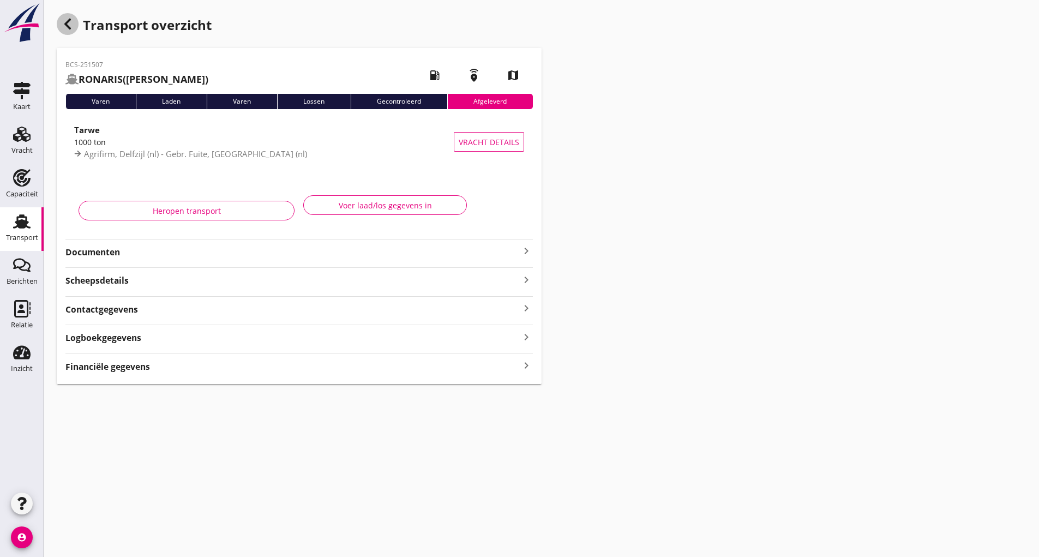
click at [62, 23] on icon "button" at bounding box center [67, 23] width 13 height 13
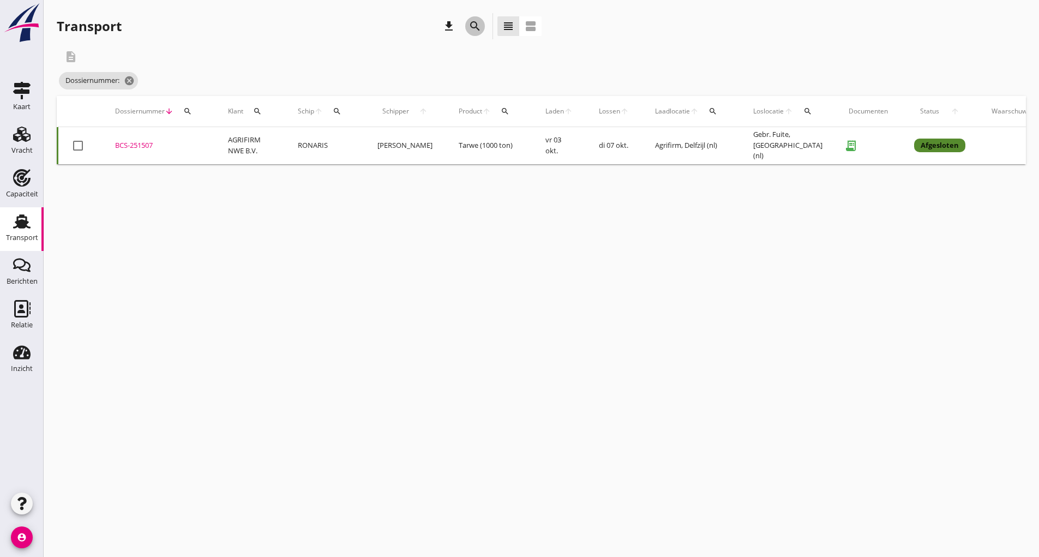
click at [468, 26] on div "search" at bounding box center [475, 26] width 20 height 13
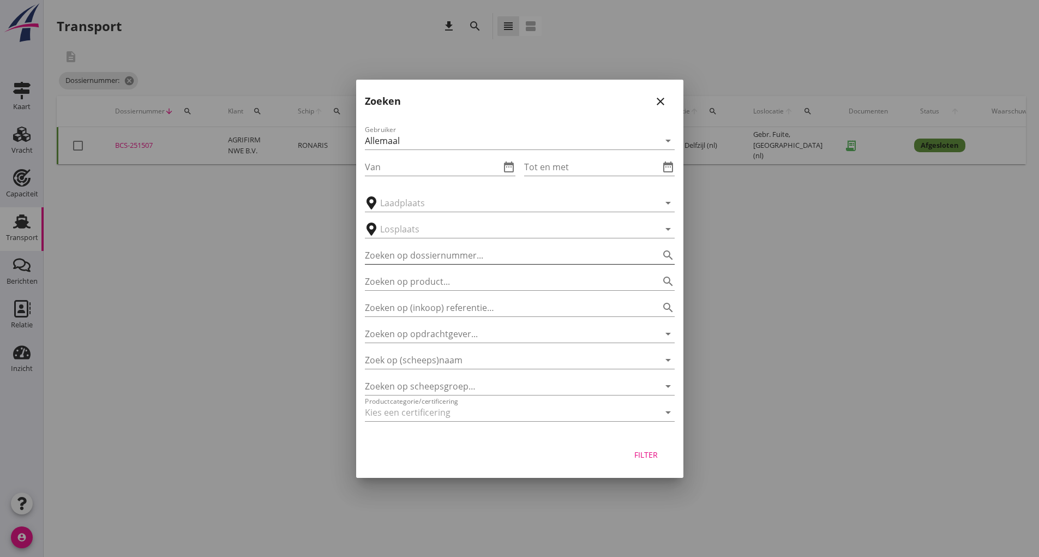
click at [439, 256] on input "Zoeken op dossiernummer..." at bounding box center [504, 255] width 279 height 17
type input "251543"
click at [633, 456] on div "Filter" at bounding box center [646, 454] width 31 height 11
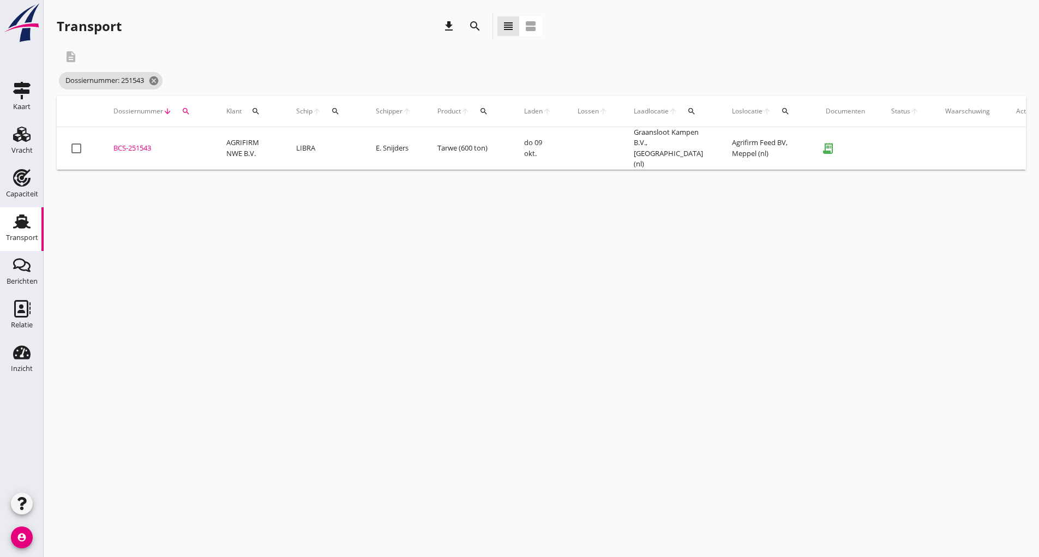
click at [147, 144] on div "BCS-251543" at bounding box center [156, 148] width 87 height 11
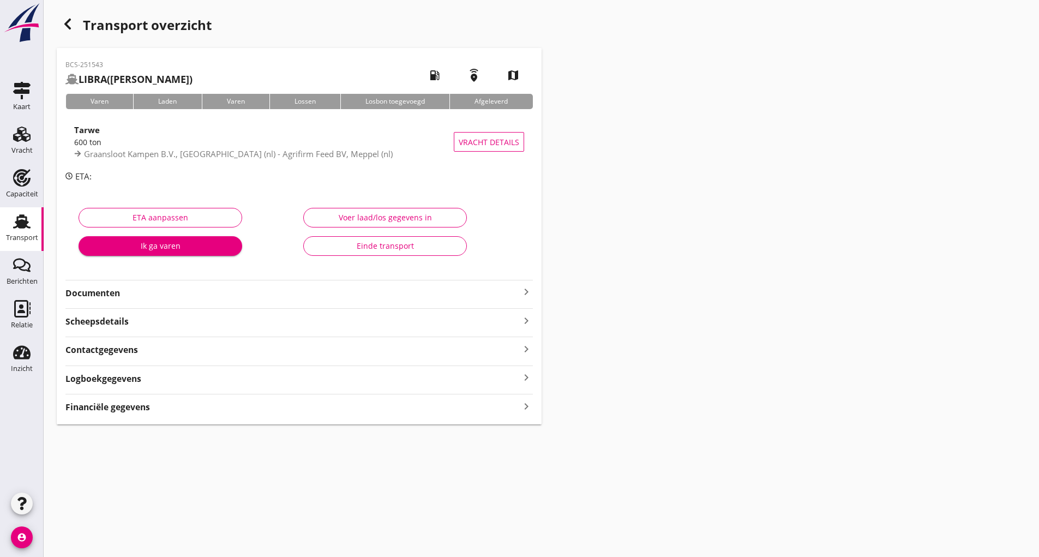
click at [373, 250] on div "Einde transport" at bounding box center [385, 245] width 145 height 11
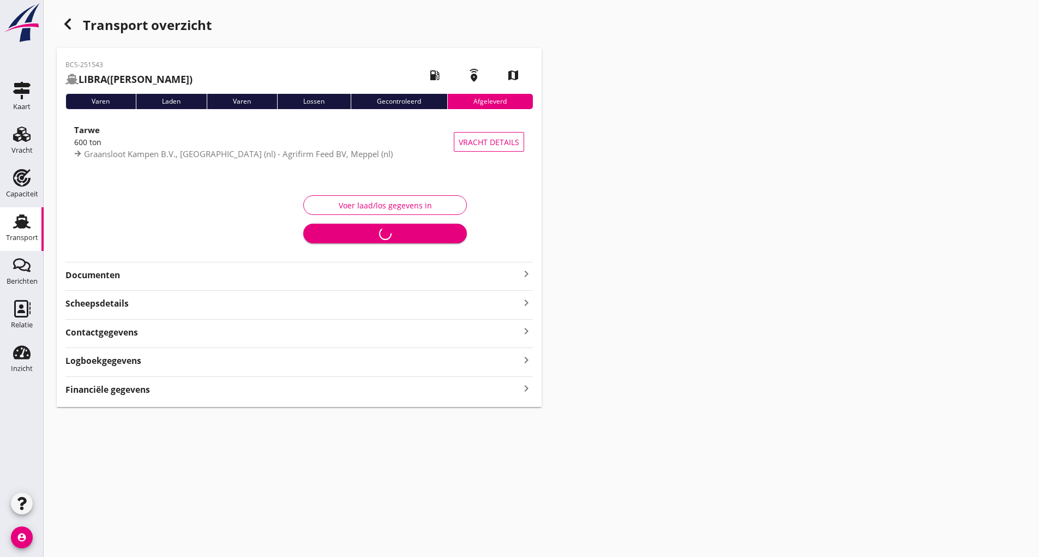
click at [63, 27] on icon "button" at bounding box center [67, 23] width 13 height 13
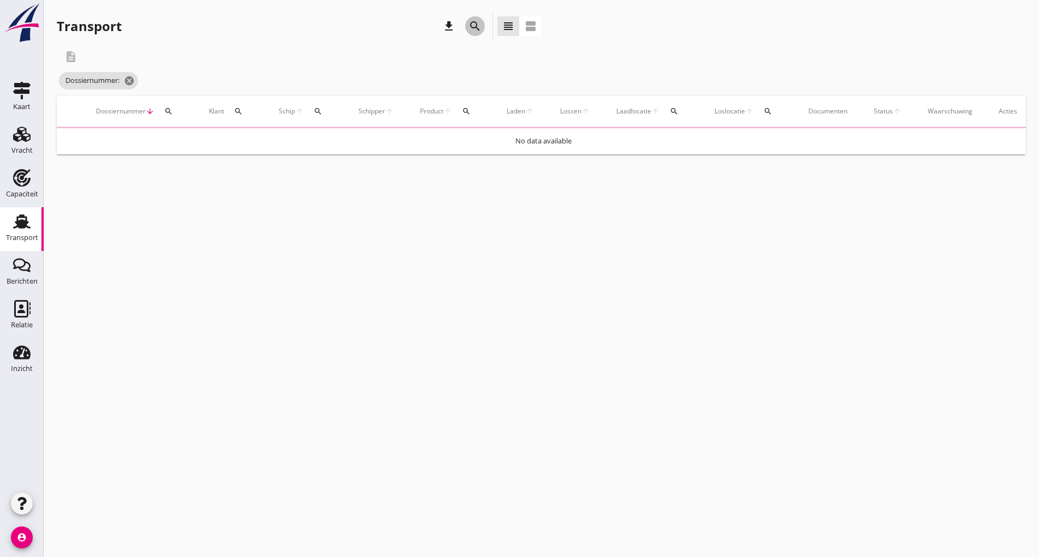
drag, startPoint x: 475, startPoint y: 23, endPoint x: 477, endPoint y: 31, distance: 8.5
click at [475, 28] on icon "search" at bounding box center [475, 26] width 13 height 13
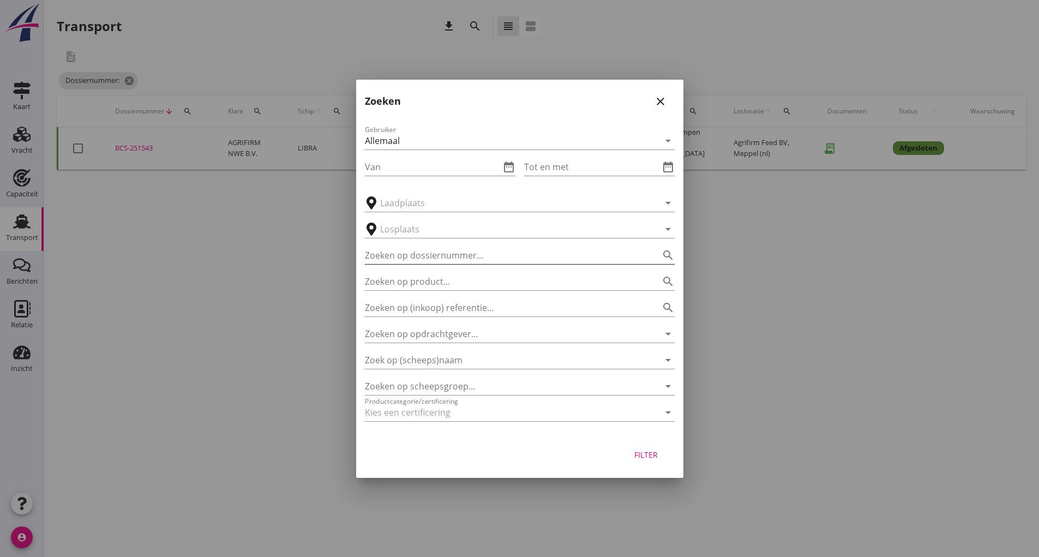
click at [422, 262] on input "Zoeken op dossiernummer..." at bounding box center [504, 255] width 279 height 17
type input "251468"
click at [646, 456] on div "Filter" at bounding box center [646, 454] width 31 height 11
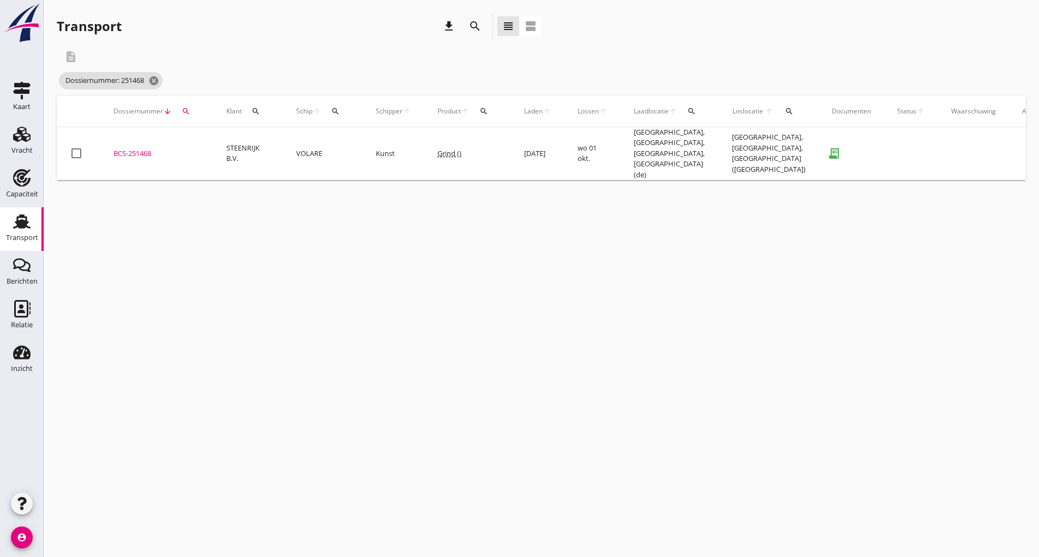
click at [136, 148] on div "BCS-251468" at bounding box center [156, 153] width 87 height 11
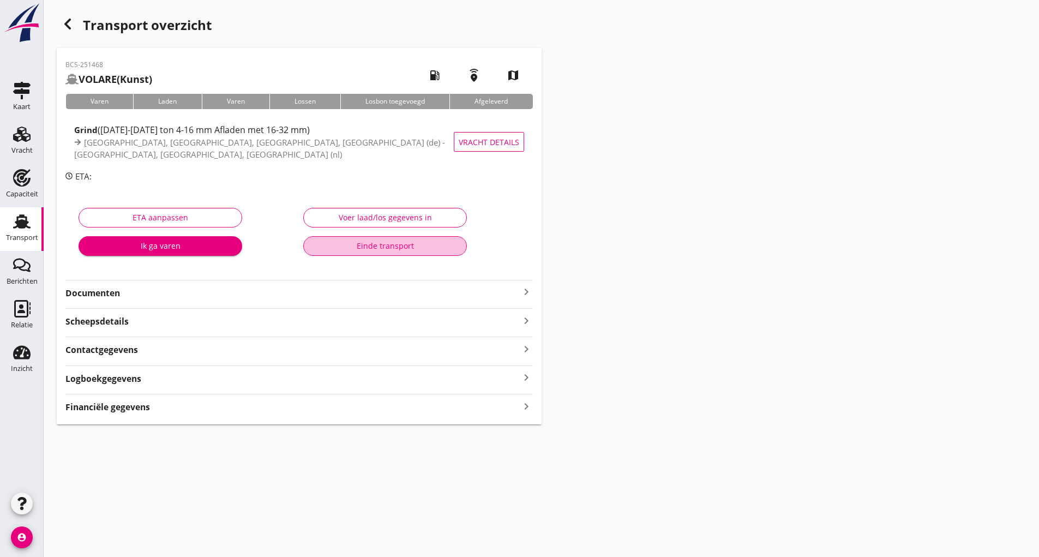
click at [361, 244] on div "Einde transport" at bounding box center [385, 245] width 145 height 11
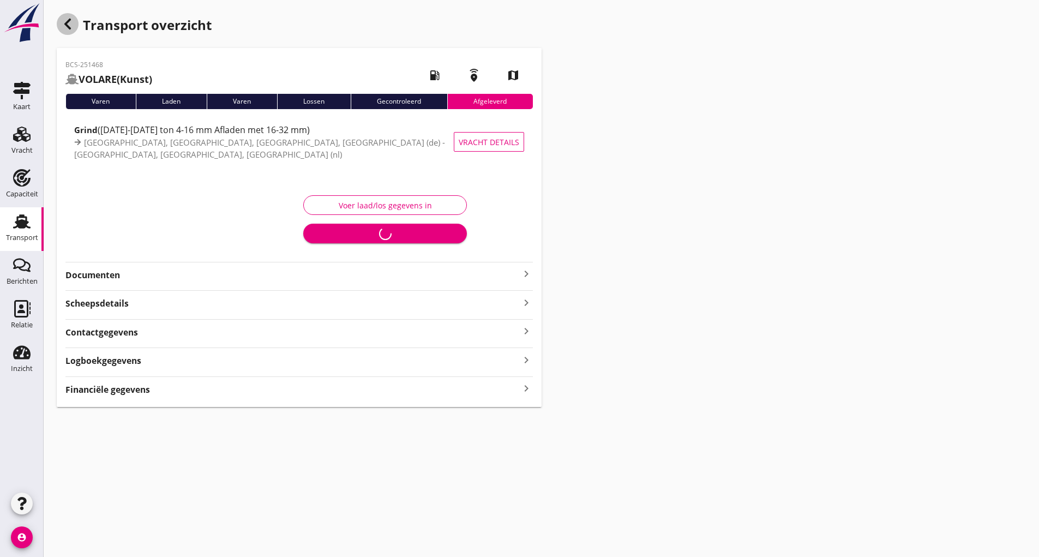
click at [71, 26] on icon "button" at bounding box center [67, 23] width 13 height 13
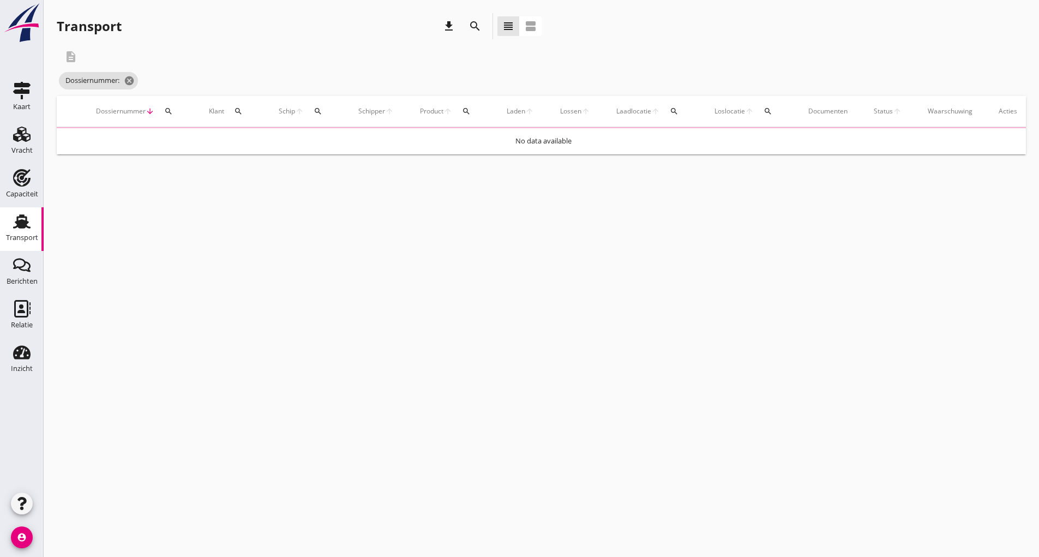
click at [476, 26] on icon "search" at bounding box center [475, 26] width 13 height 13
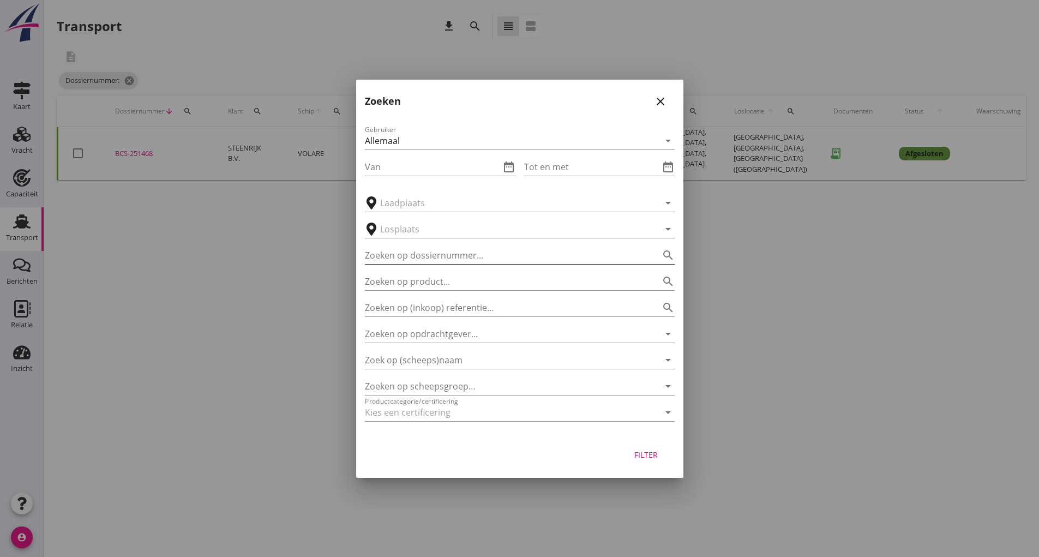
click at [436, 260] on input "Zoeken op dossiernummer..." at bounding box center [504, 255] width 279 height 17
type input "251504"
drag, startPoint x: 647, startPoint y: 457, endPoint x: 659, endPoint y: 461, distance: 12.4
click at [648, 457] on div "Filter" at bounding box center [646, 454] width 31 height 11
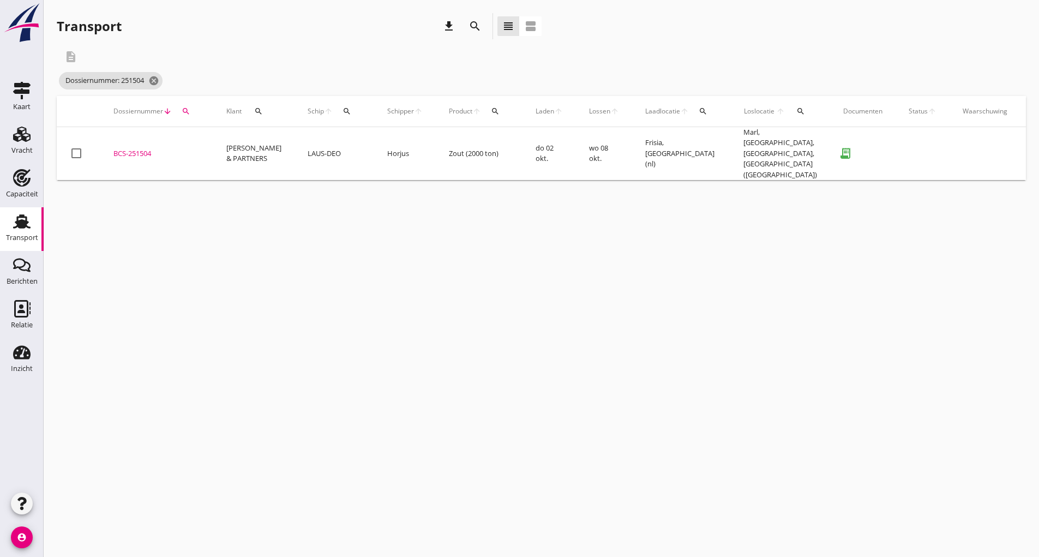
click at [156, 153] on div "BCS-251504" at bounding box center [156, 153] width 87 height 11
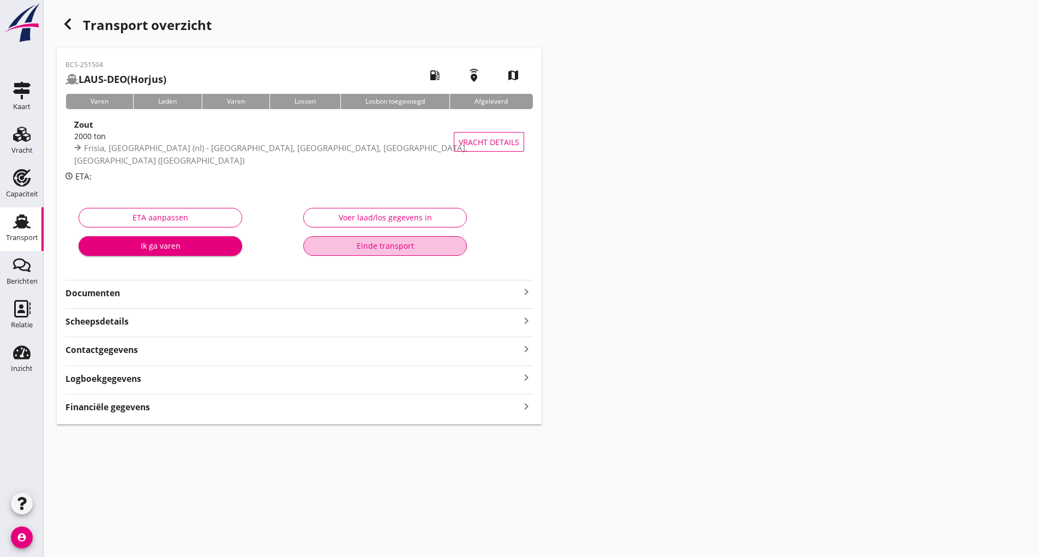
click at [333, 253] on button "Einde transport" at bounding box center [385, 246] width 164 height 20
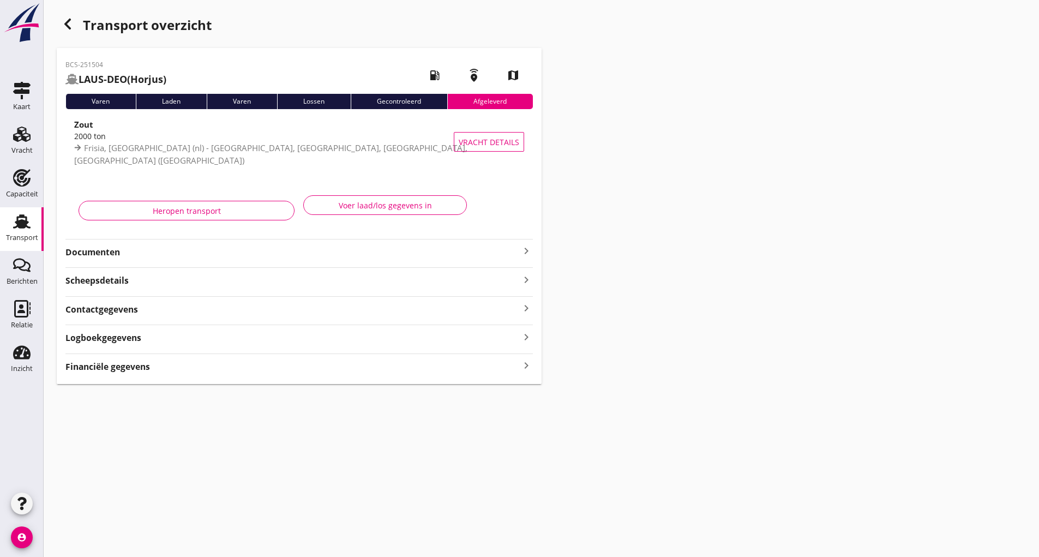
click at [70, 24] on icon "button" at bounding box center [67, 23] width 13 height 13
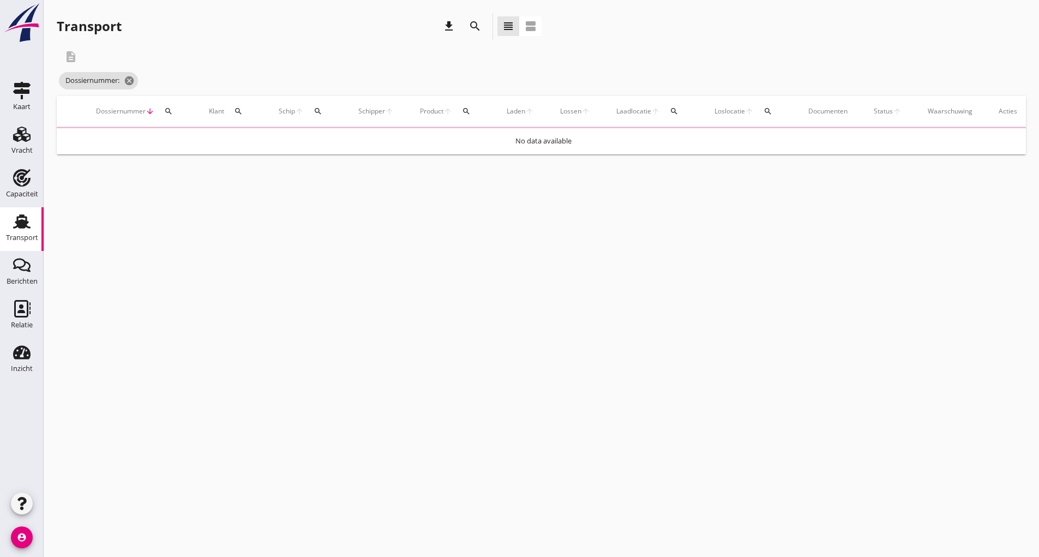
click at [471, 25] on icon "search" at bounding box center [475, 26] width 13 height 13
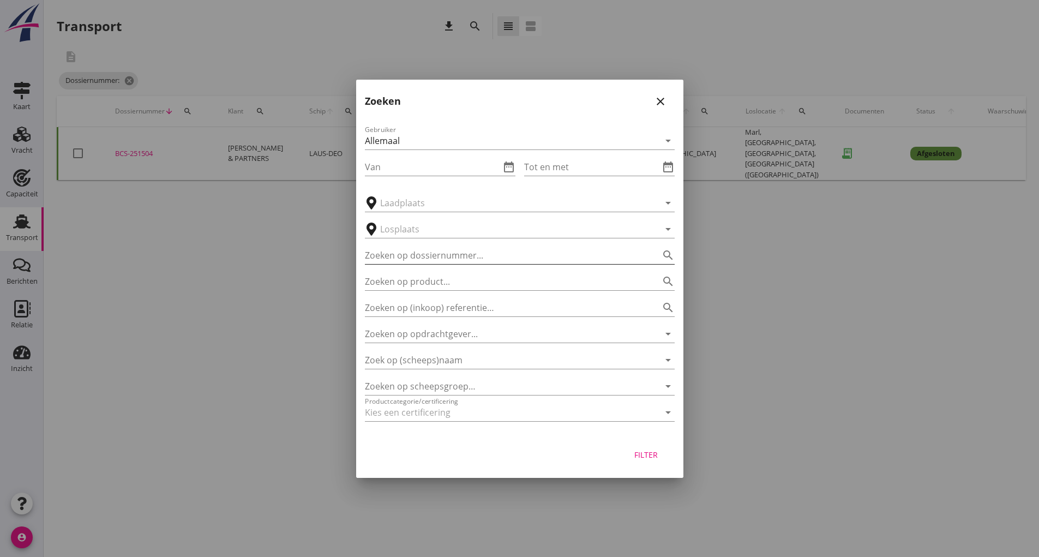
click at [419, 260] on input "Zoeken op dossiernummer..." at bounding box center [504, 255] width 279 height 17
type input "251522"
click at [647, 452] on button "Filter" at bounding box center [647, 455] width 48 height 20
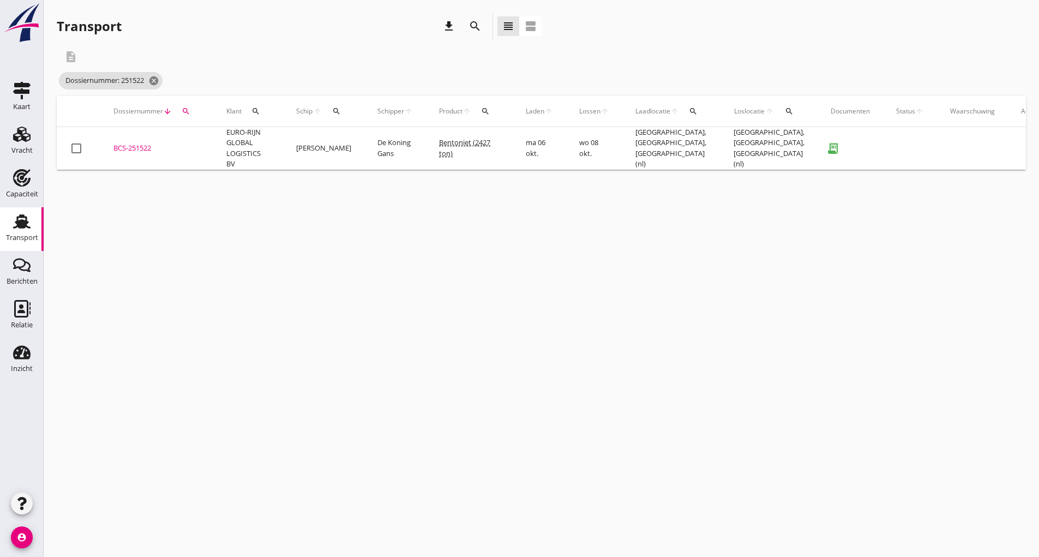
click at [144, 146] on div "BCS-251522" at bounding box center [156, 148] width 87 height 11
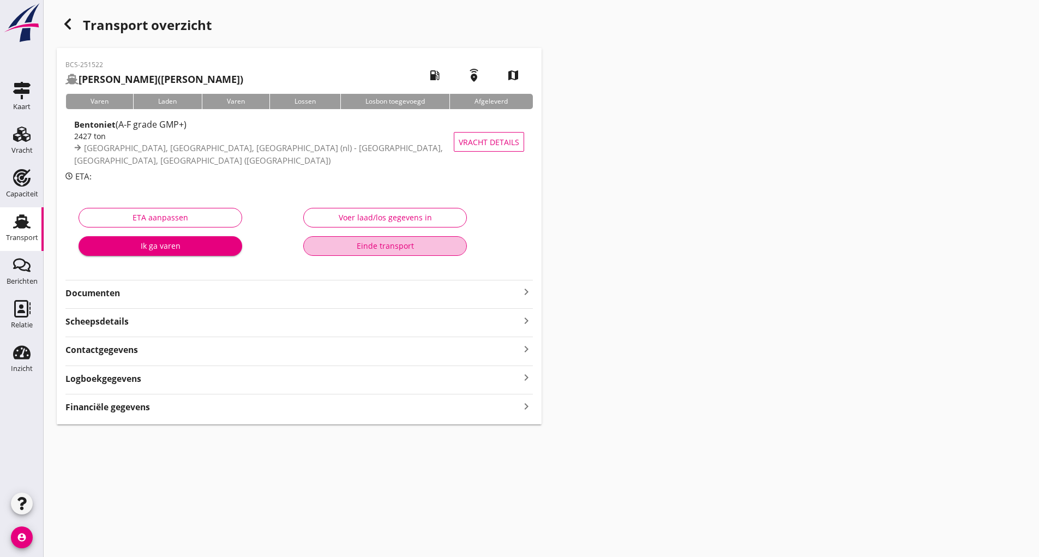
click at [351, 252] on button "Einde transport" at bounding box center [385, 246] width 164 height 20
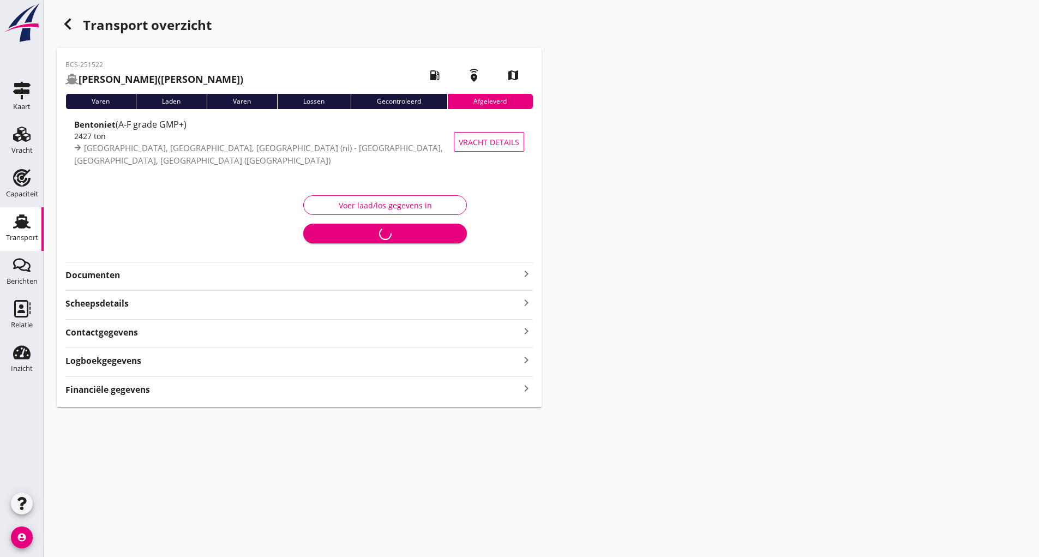
click at [67, 27] on icon "button" at bounding box center [67, 23] width 13 height 13
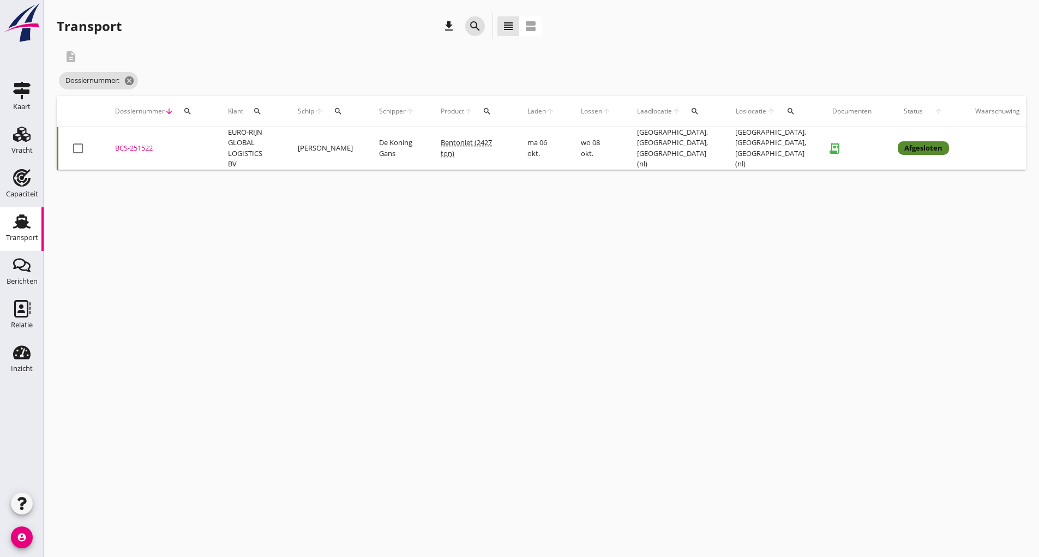
drag, startPoint x: 479, startPoint y: 27, endPoint x: 446, endPoint y: 135, distance: 112.2
click at [477, 26] on icon "search" at bounding box center [475, 26] width 13 height 13
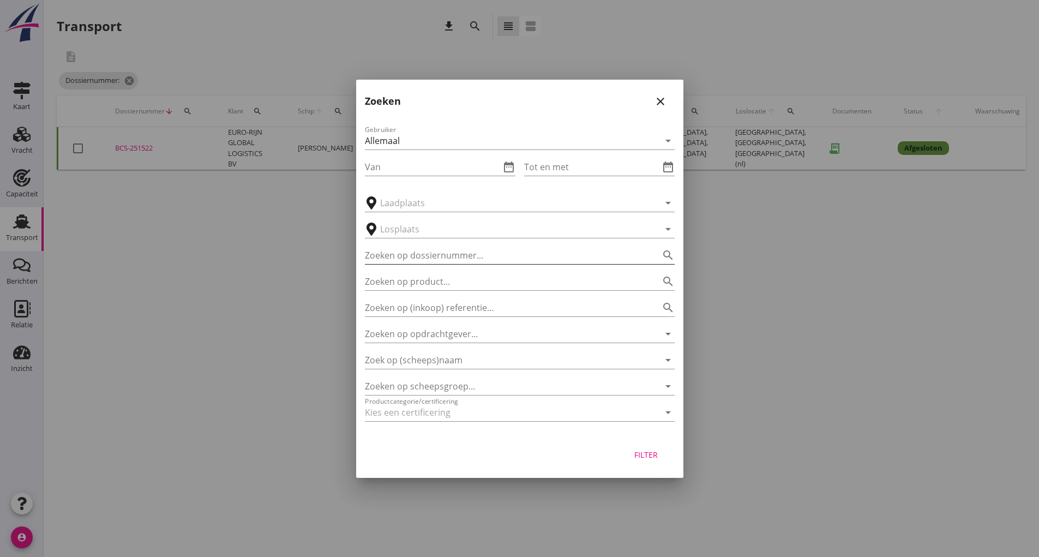
click at [410, 249] on input "Zoeken op dossiernummer..." at bounding box center [504, 255] width 279 height 17
type input "251449"
click at [644, 458] on div "Filter" at bounding box center [646, 454] width 31 height 11
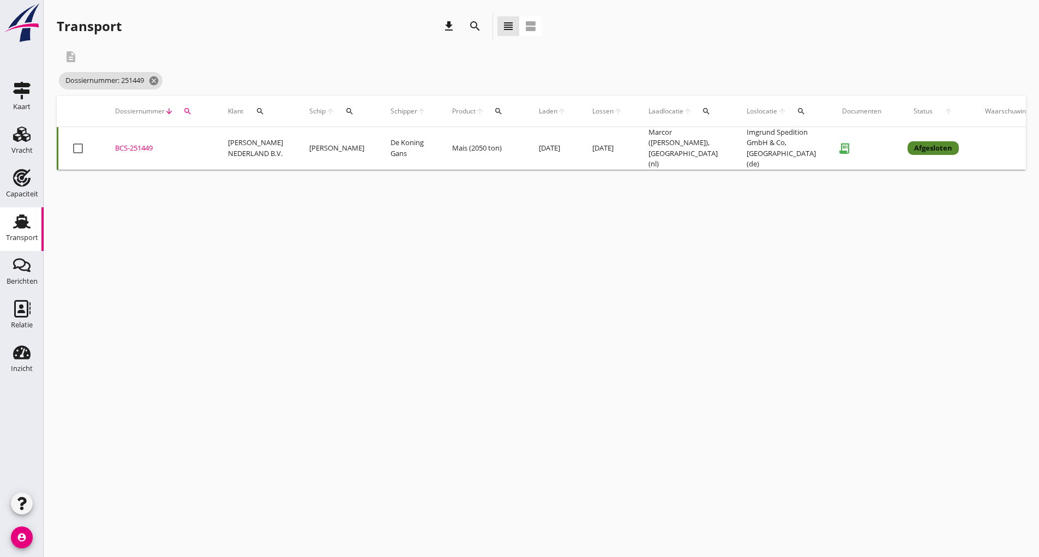
click at [133, 146] on div "BCS-251449" at bounding box center [158, 148] width 87 height 11
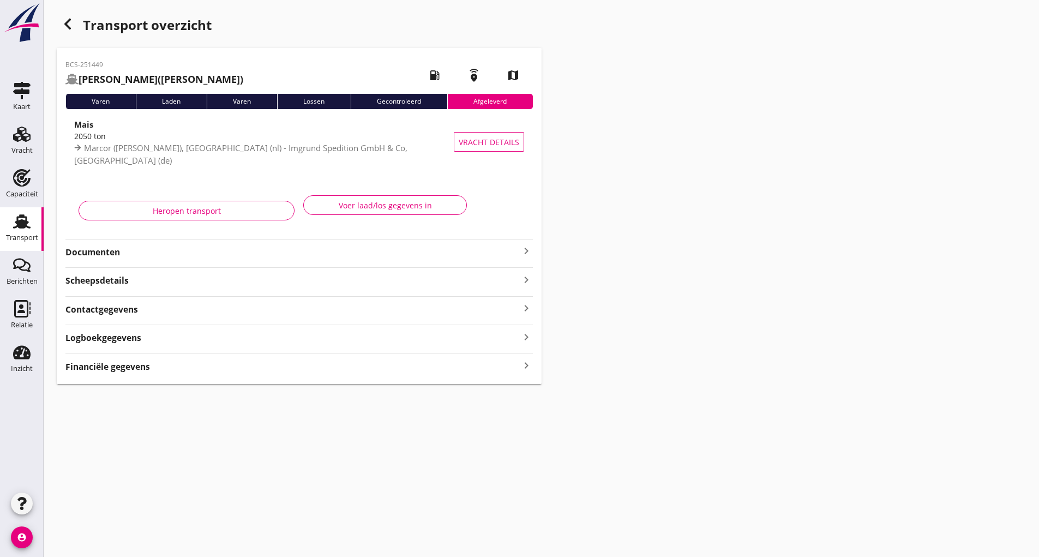
click at [65, 28] on icon "button" at bounding box center [67, 23] width 13 height 13
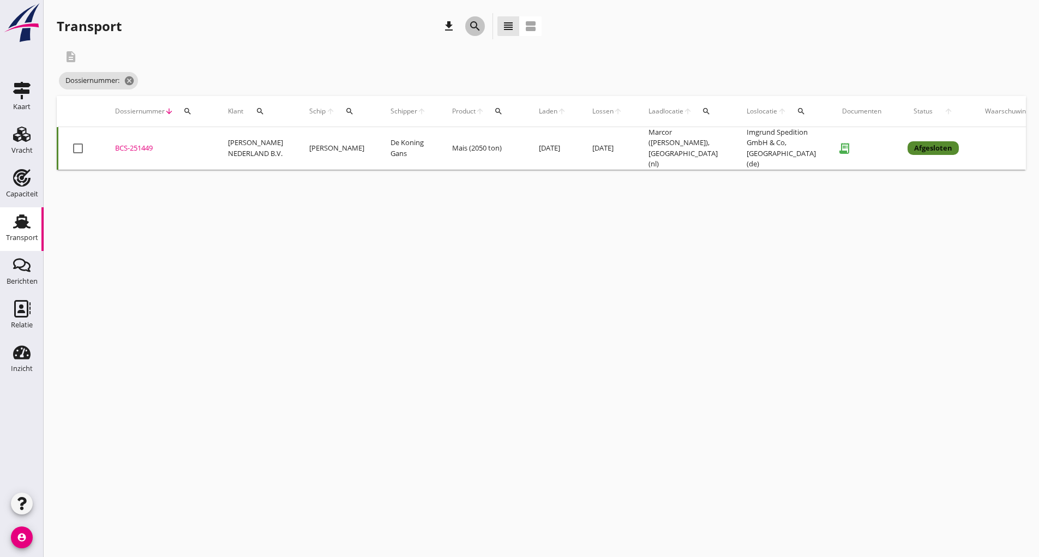
click at [471, 25] on icon "search" at bounding box center [475, 26] width 13 height 13
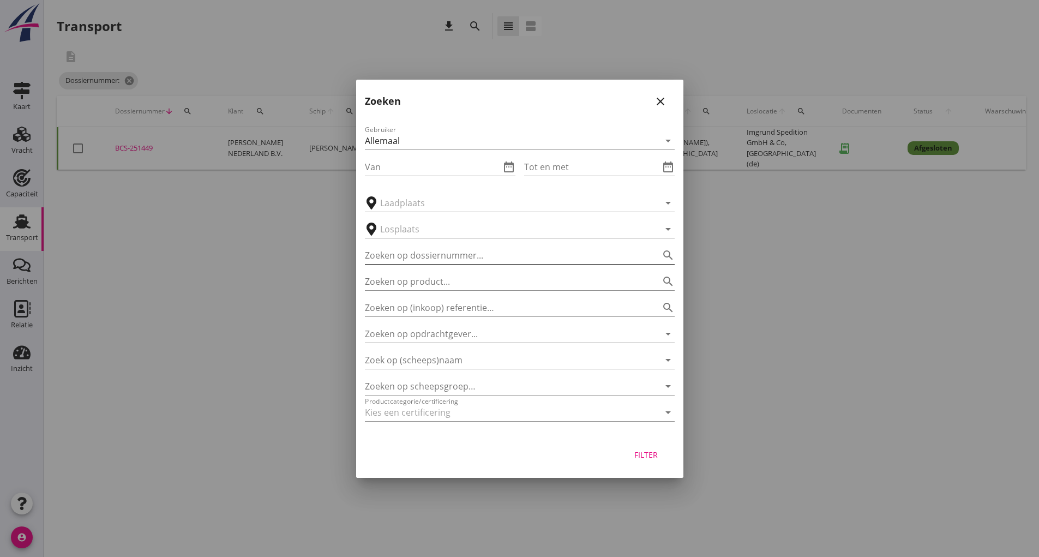
click at [426, 264] on div "Zoeken op dossiernummer... search" at bounding box center [520, 255] width 310 height 17
type input "251371"
click at [646, 461] on button "Filter" at bounding box center [647, 455] width 48 height 20
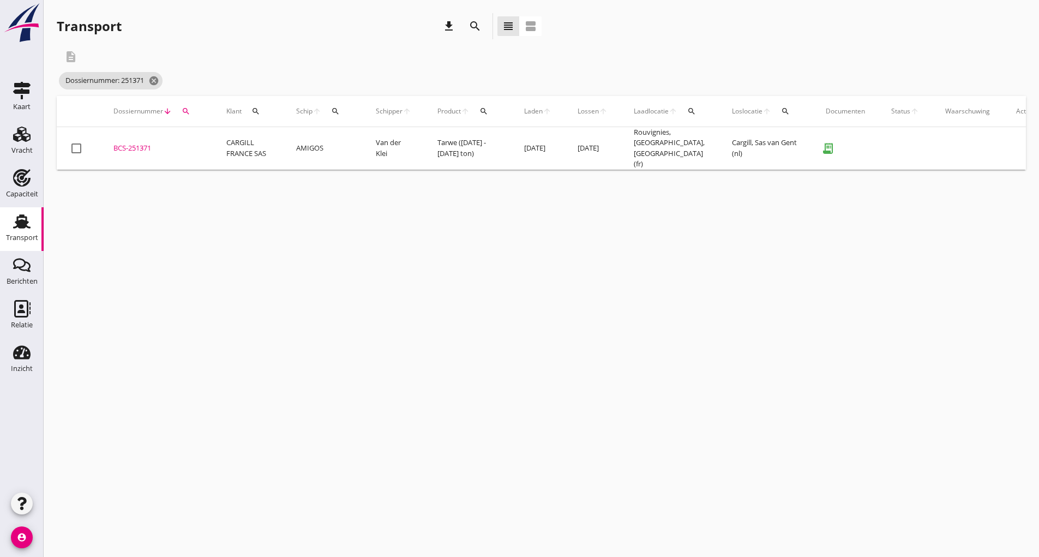
drag, startPoint x: 126, startPoint y: 140, endPoint x: 130, endPoint y: 146, distance: 7.0
click at [127, 143] on div "BCS-251371" at bounding box center [156, 148] width 87 height 11
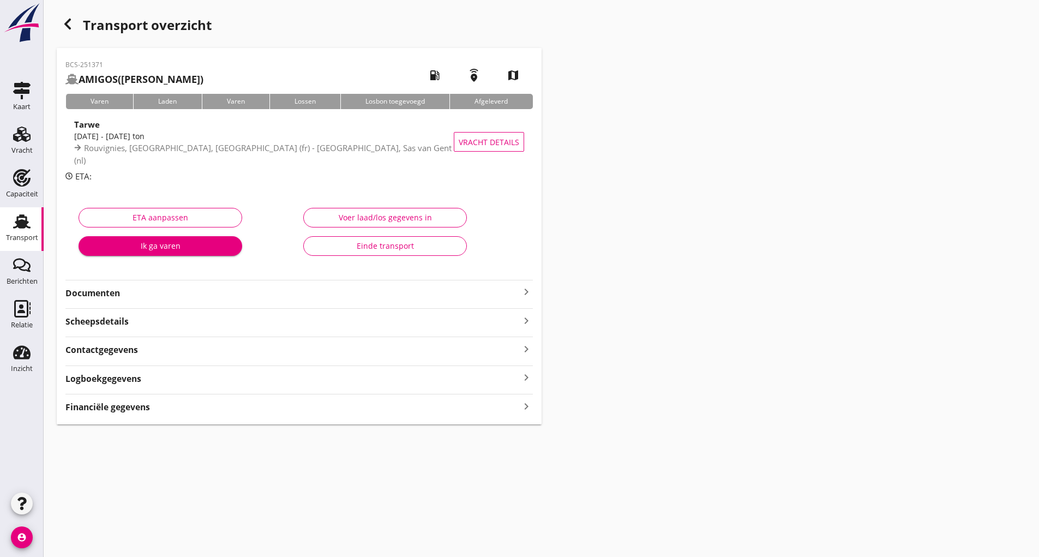
click at [385, 244] on div "Einde transport" at bounding box center [385, 245] width 145 height 11
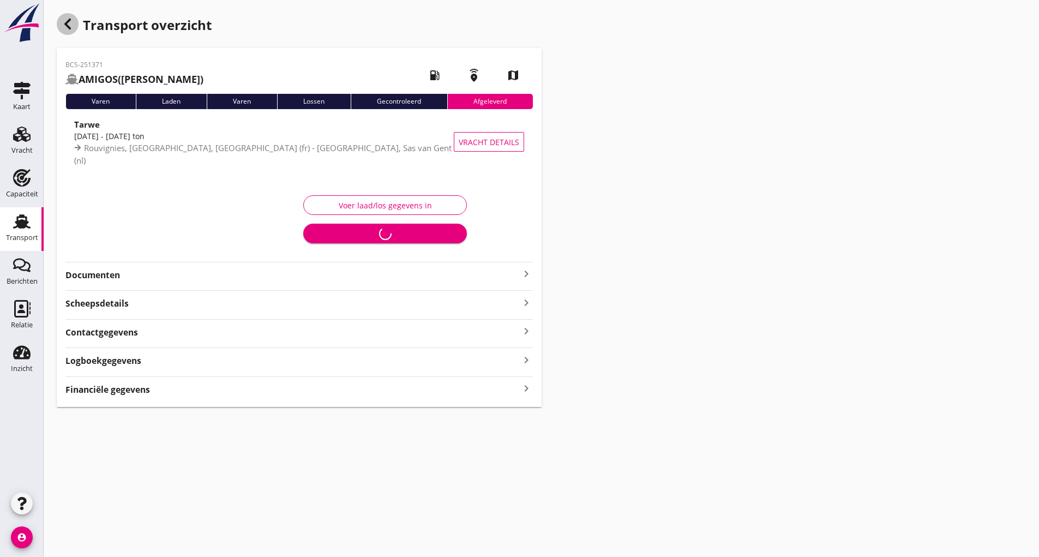
click at [65, 26] on icon "button" at bounding box center [67, 23] width 13 height 13
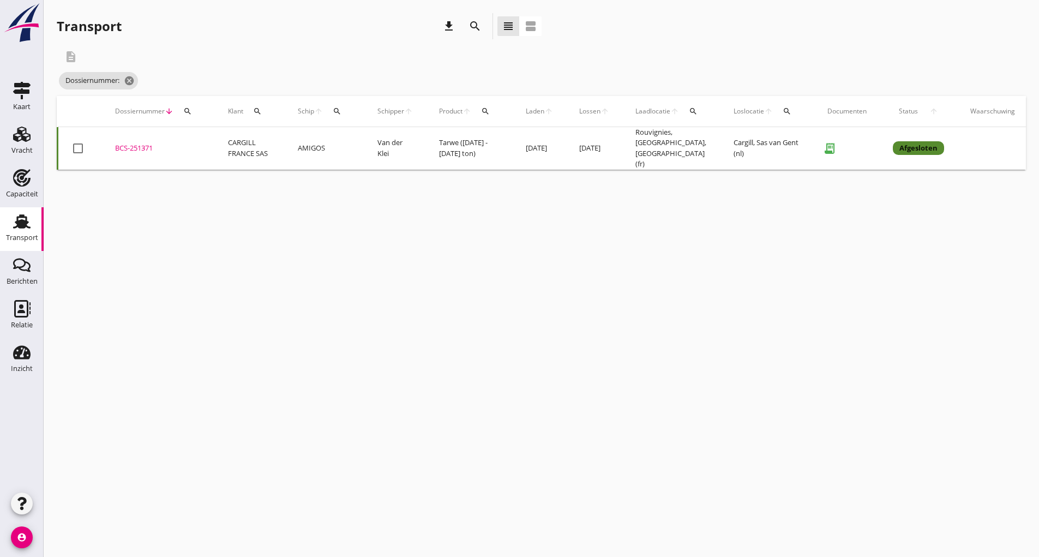
click at [474, 25] on icon "search" at bounding box center [475, 26] width 13 height 13
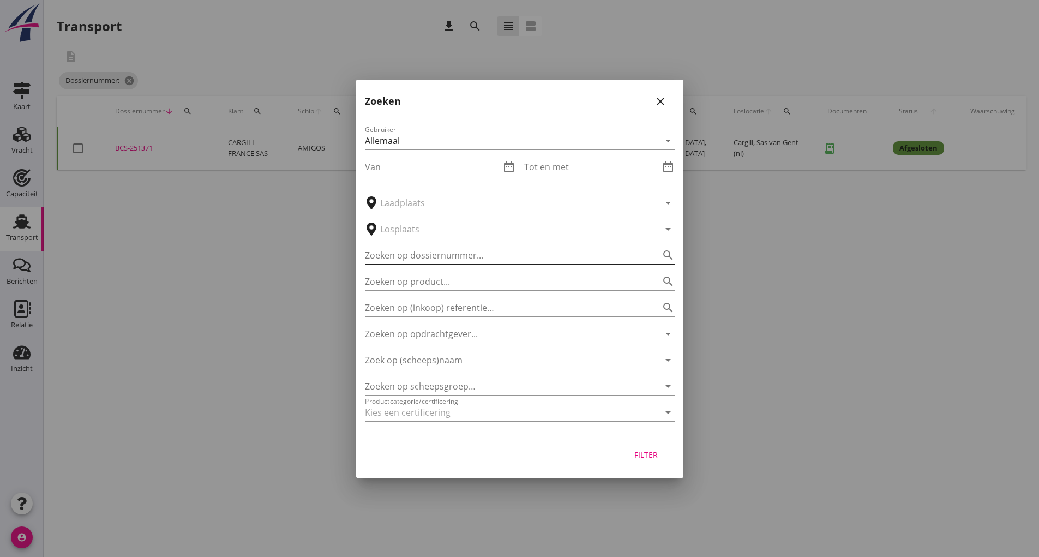
click at [403, 252] on input "Zoeken op dossiernummer..." at bounding box center [504, 255] width 279 height 17
type input "251448"
click at [651, 449] on div "Filter" at bounding box center [646, 454] width 31 height 11
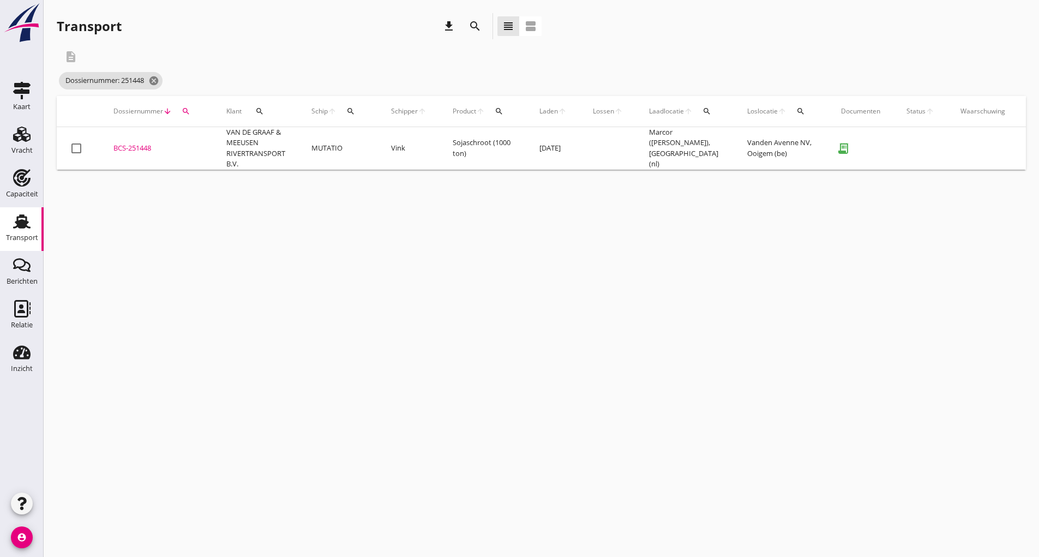
click at [137, 145] on div "BCS-251448" at bounding box center [156, 148] width 87 height 11
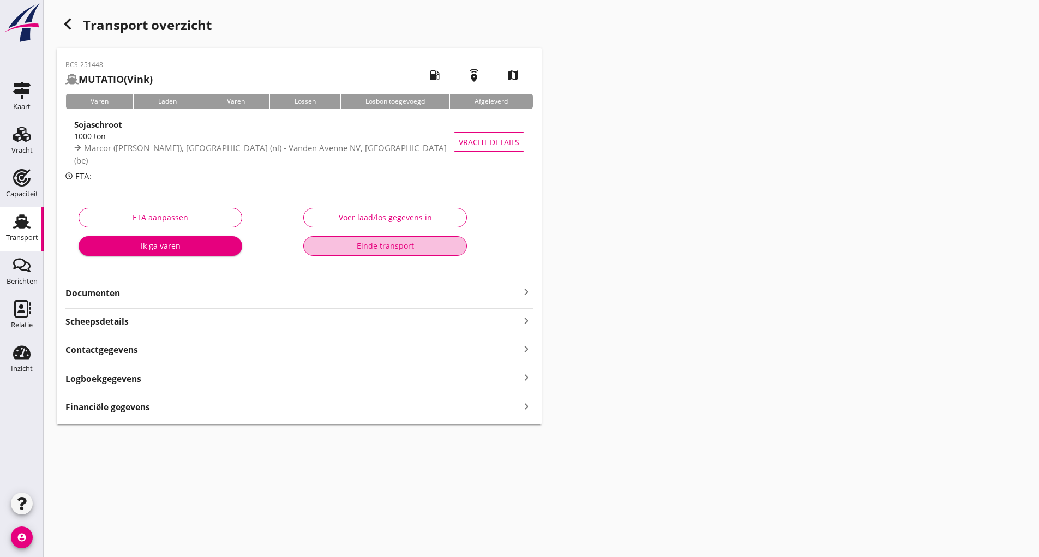
click at [352, 252] on button "Einde transport" at bounding box center [385, 246] width 164 height 20
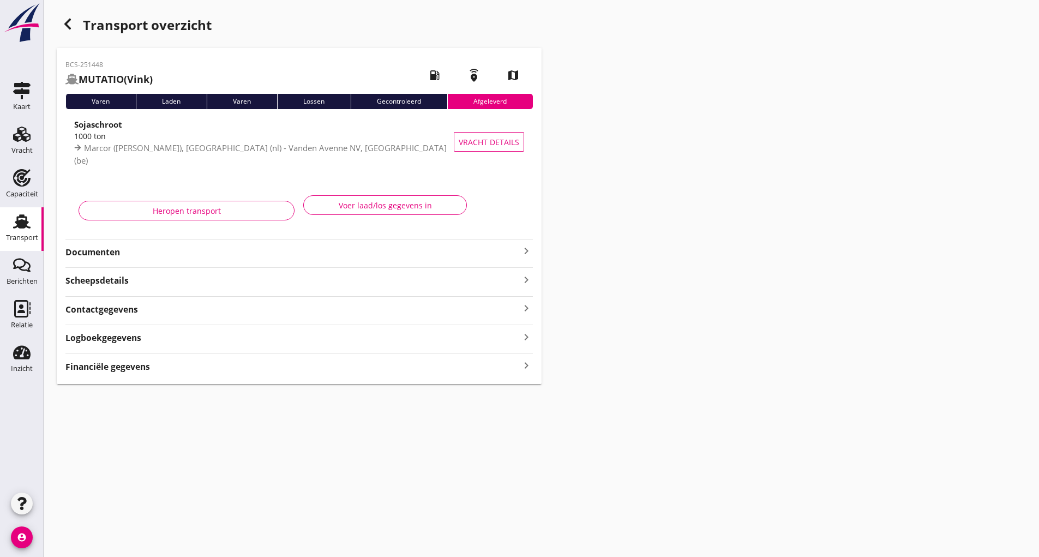
click at [75, 27] on div "button" at bounding box center [68, 24] width 22 height 22
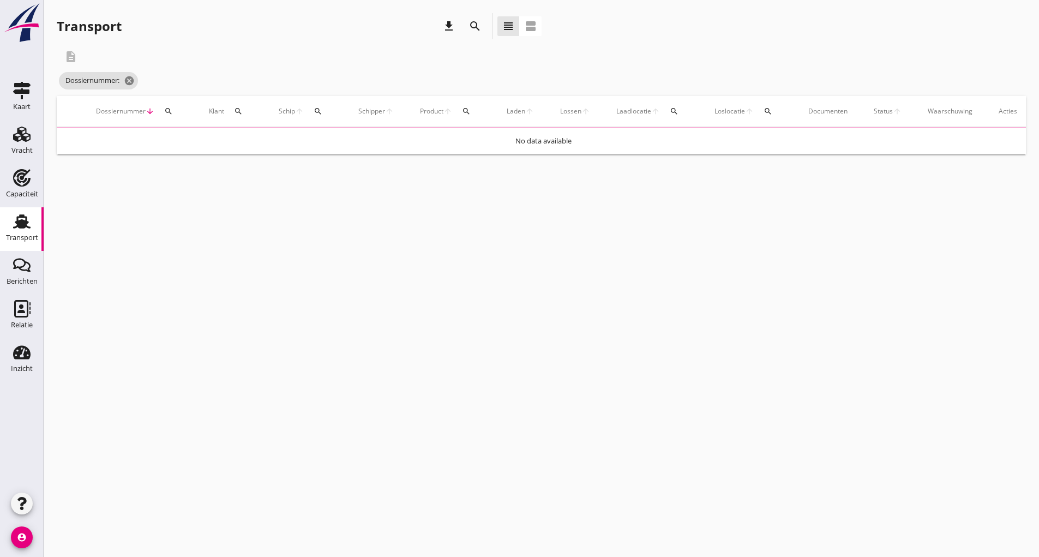
drag, startPoint x: 484, startPoint y: 17, endPoint x: 481, endPoint y: 28, distance: 11.4
click at [480, 21] on div "search" at bounding box center [475, 26] width 26 height 26
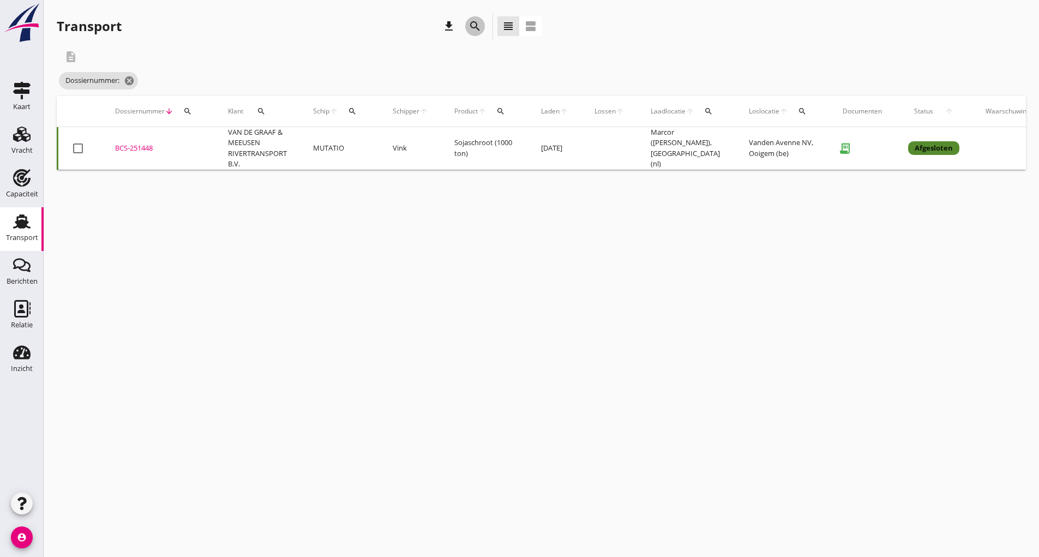
click at [470, 26] on icon "search" at bounding box center [475, 26] width 13 height 13
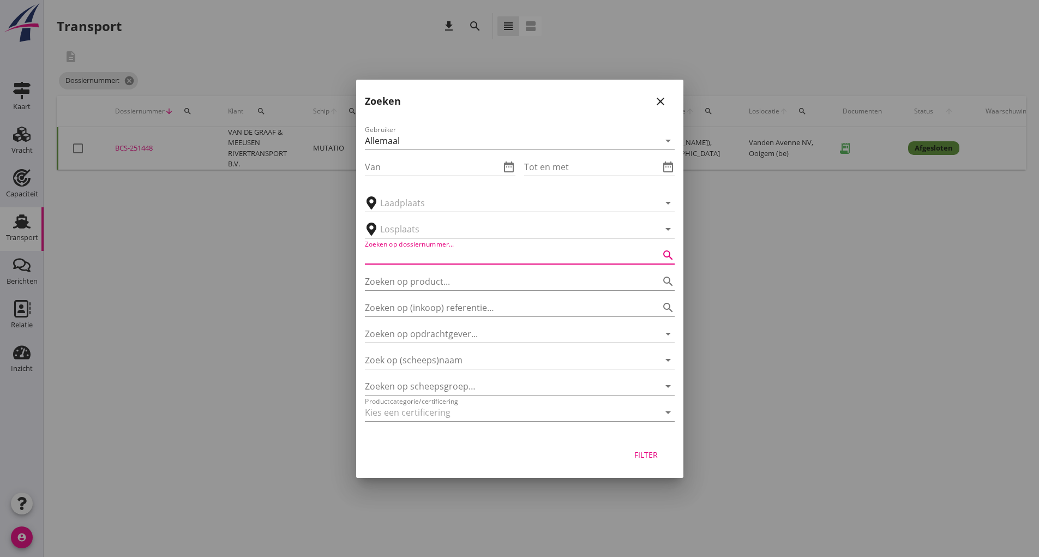
click at [430, 258] on input "Zoeken op dossiernummer..." at bounding box center [504, 255] width 279 height 17
type input "251475"
click at [640, 458] on div "Filter" at bounding box center [646, 454] width 31 height 11
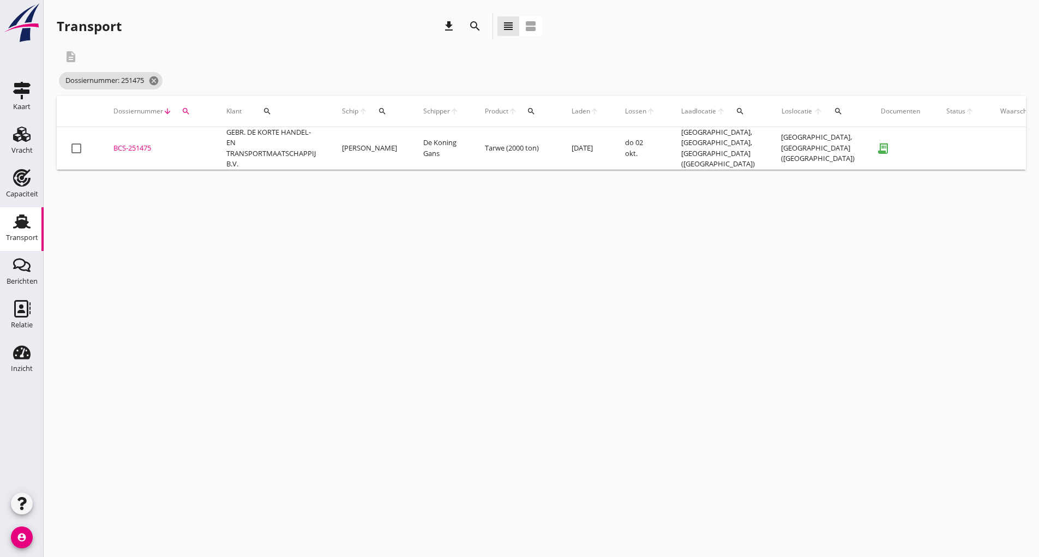
click at [126, 148] on div "BCS-251475" at bounding box center [156, 148] width 87 height 11
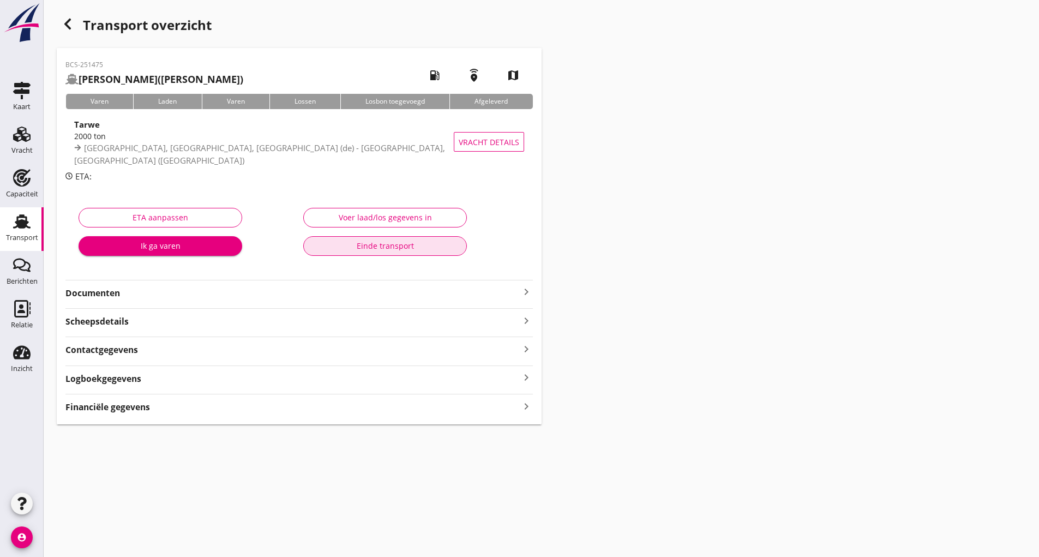
click at [365, 247] on div "Einde transport" at bounding box center [385, 245] width 145 height 11
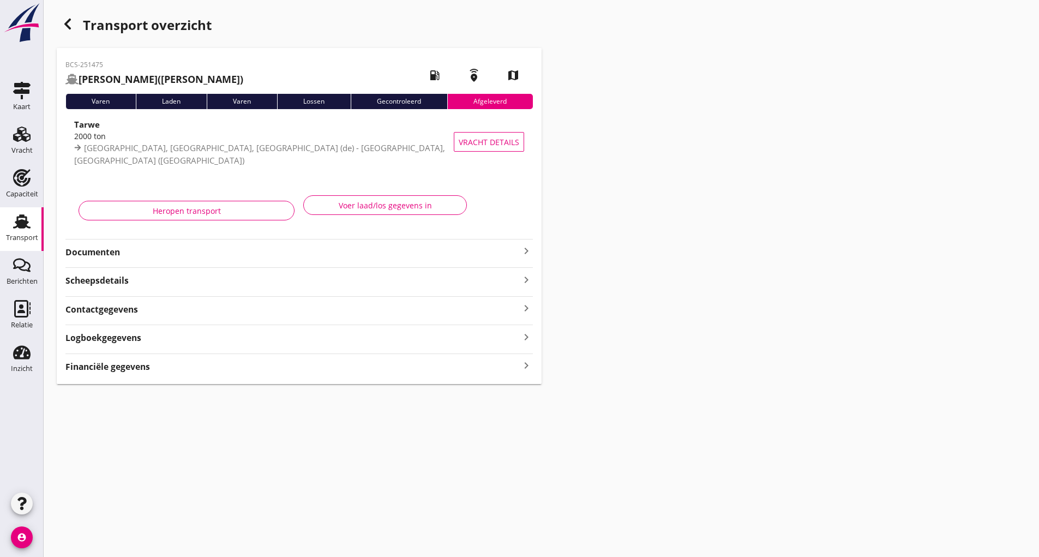
click at [67, 22] on use "button" at bounding box center [67, 24] width 7 height 11
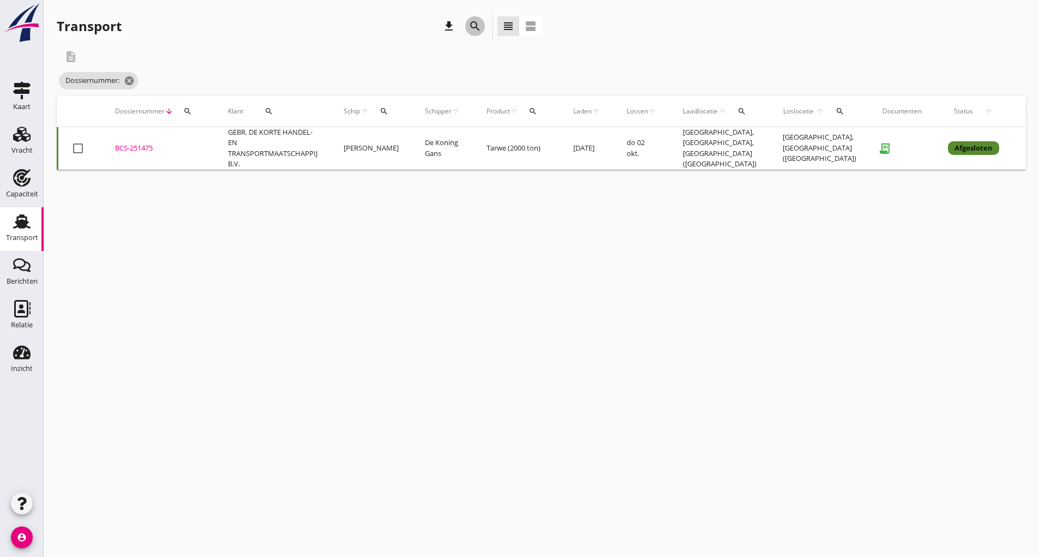
click at [475, 28] on icon "search" at bounding box center [475, 26] width 13 height 13
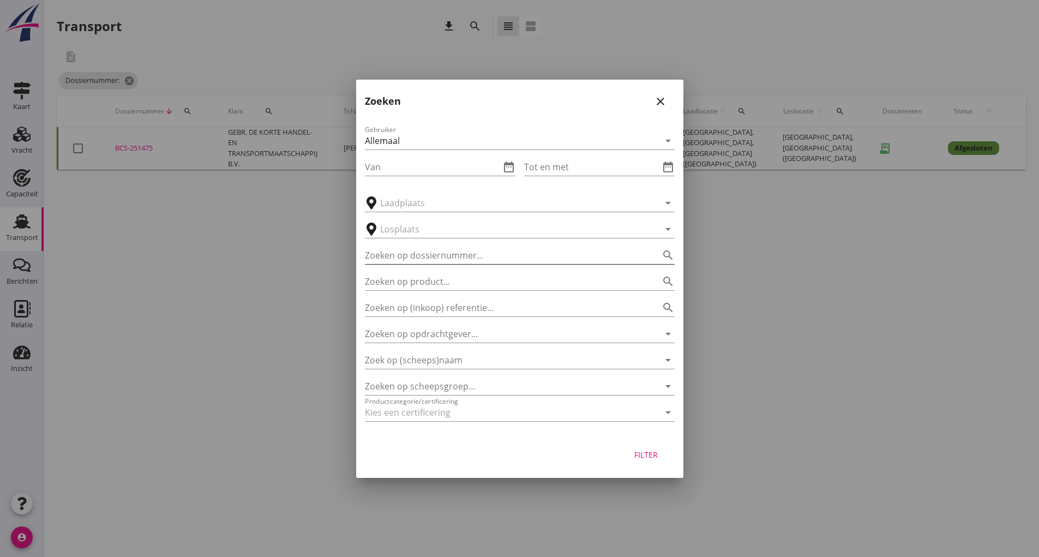
click at [427, 253] on input "Zoeken op dossiernummer..." at bounding box center [504, 255] width 279 height 17
type input "251503"
drag, startPoint x: 636, startPoint y: 458, endPoint x: 617, endPoint y: 463, distance: 19.7
click at [637, 458] on div "Filter" at bounding box center [646, 454] width 31 height 11
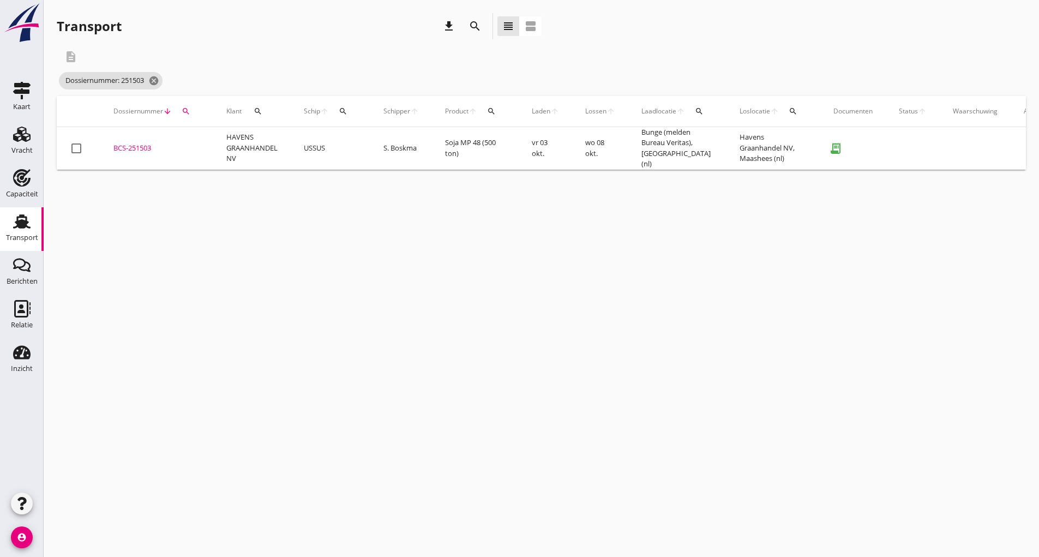
click at [122, 149] on div "BCS-251503" at bounding box center [156, 148] width 87 height 11
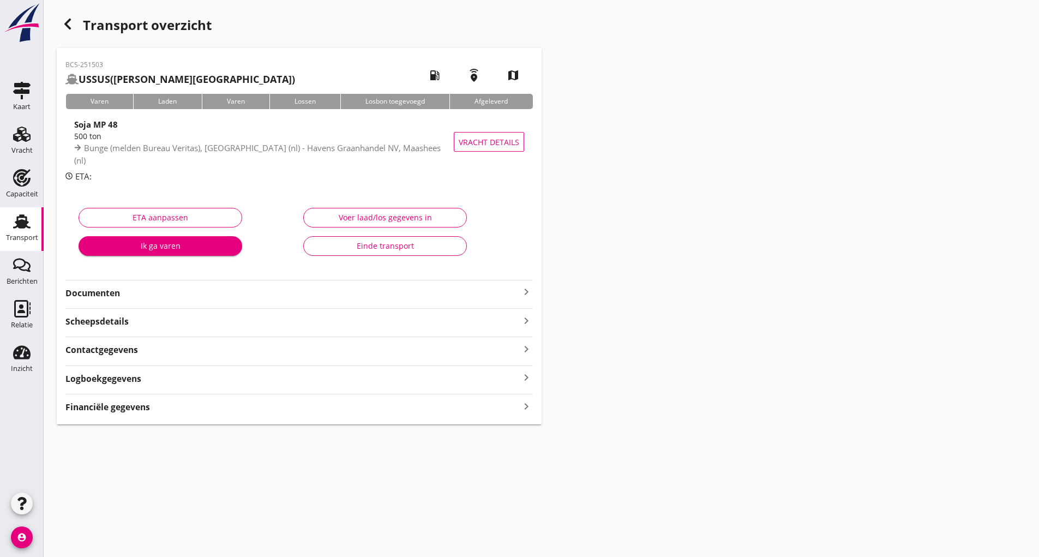
click at [323, 251] on div "Einde transport" at bounding box center [385, 245] width 145 height 11
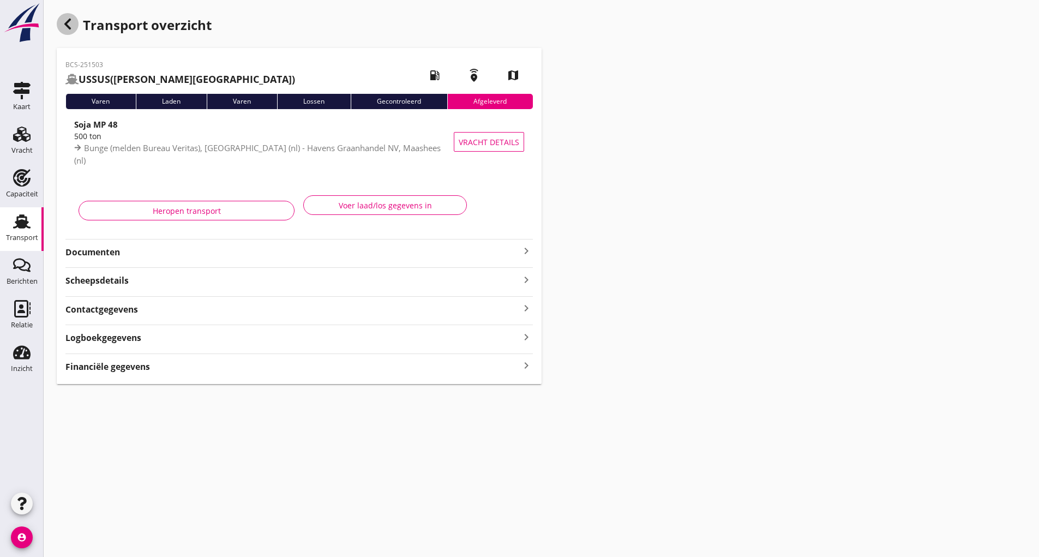
click at [69, 21] on use "button" at bounding box center [67, 24] width 7 height 11
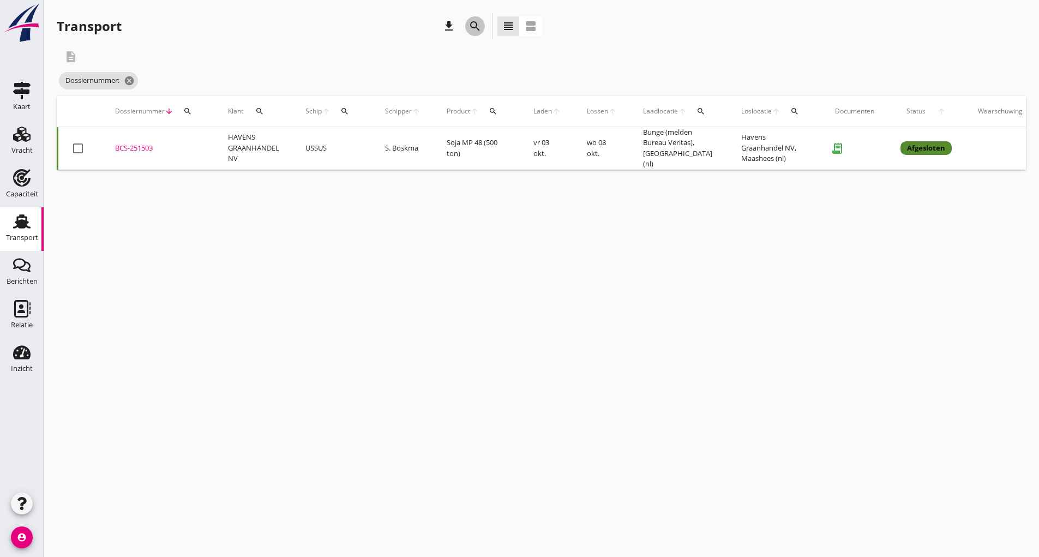
click at [479, 27] on icon "search" at bounding box center [475, 26] width 13 height 13
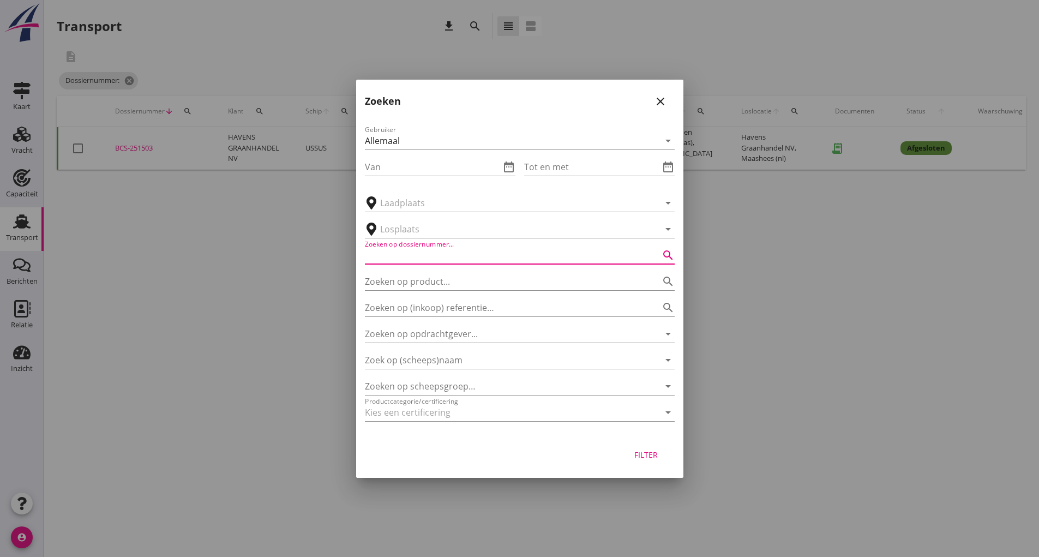
click at [441, 260] on input "Zoeken op dossiernummer..." at bounding box center [504, 255] width 279 height 17
type input "251403"
click at [637, 455] on div "Filter" at bounding box center [646, 454] width 31 height 11
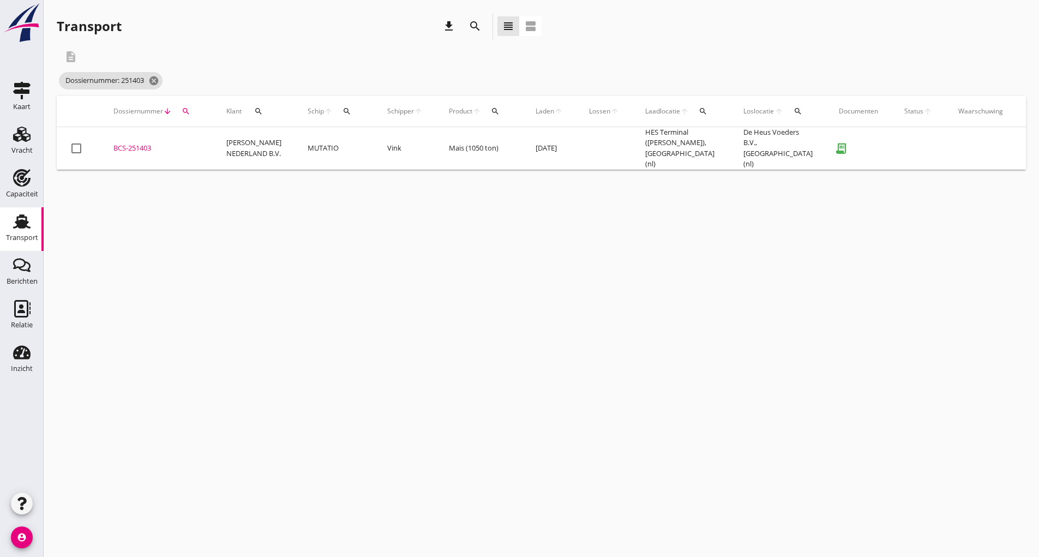
click at [144, 145] on div "BCS-251403" at bounding box center [156, 148] width 87 height 11
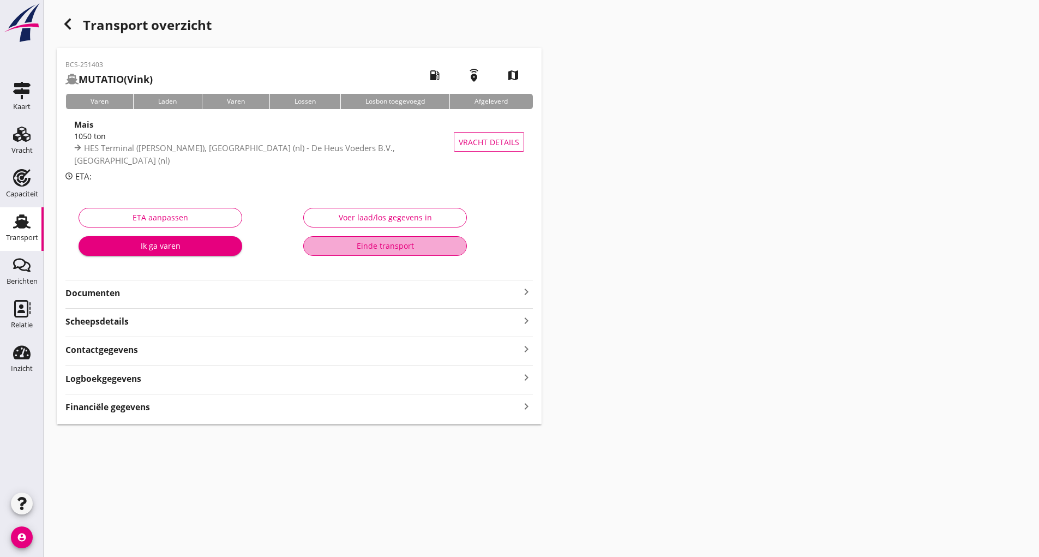
drag, startPoint x: 356, startPoint y: 250, endPoint x: 354, endPoint y: 256, distance: 6.9
click at [356, 251] on div "Einde transport" at bounding box center [385, 245] width 145 height 11
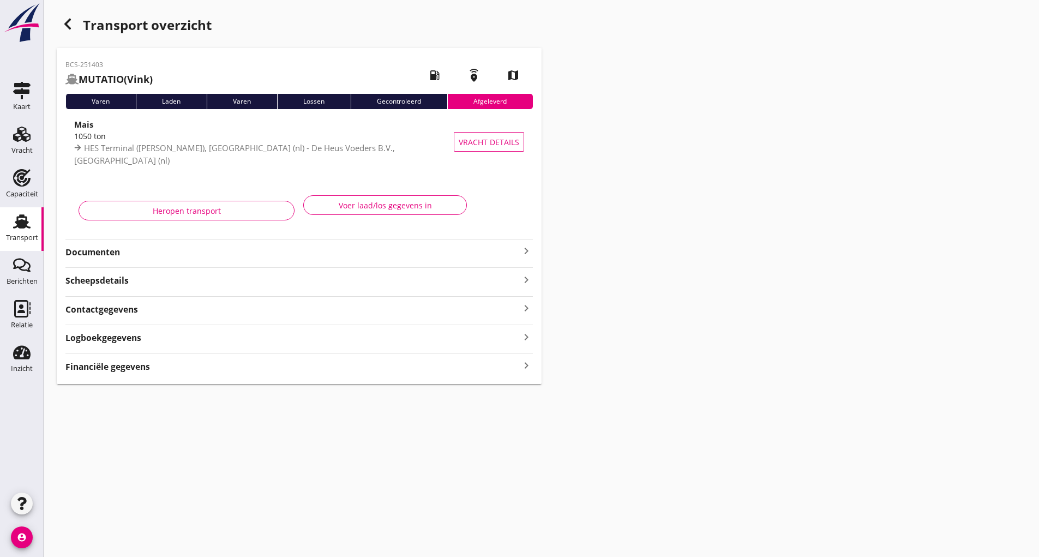
click at [64, 33] on div "button" at bounding box center [68, 24] width 22 height 22
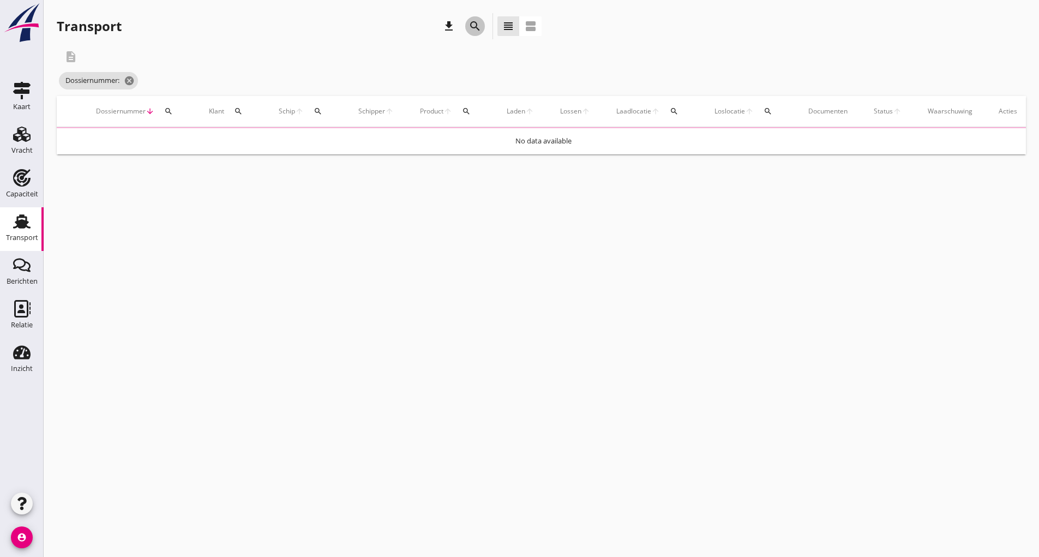
drag, startPoint x: 482, startPoint y: 19, endPoint x: 477, endPoint y: 24, distance: 6.6
click at [481, 20] on button "search" at bounding box center [475, 26] width 20 height 20
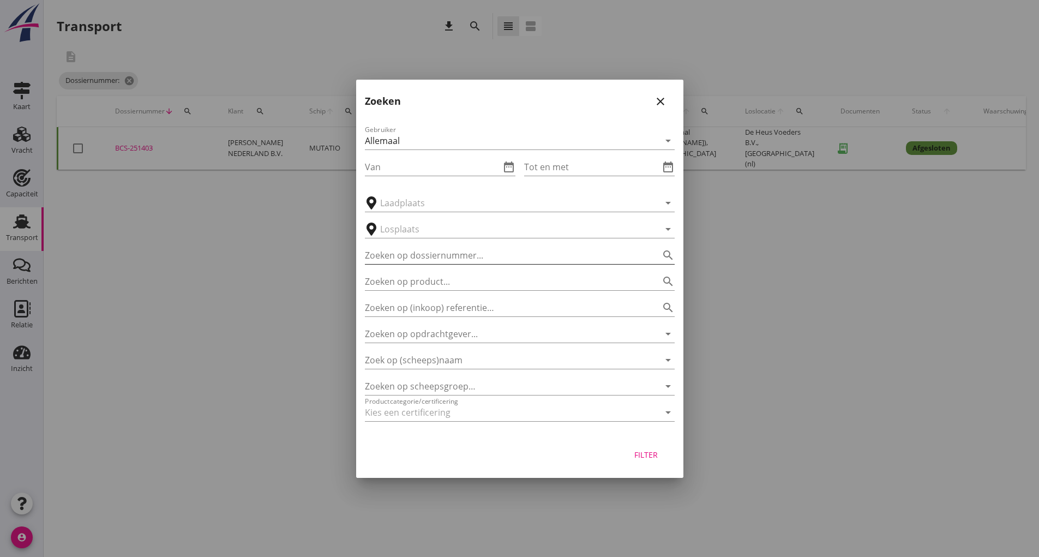
click at [408, 259] on input "Zoeken op dossiernummer..." at bounding box center [504, 255] width 279 height 17
type input "251416"
click at [634, 453] on div "Filter" at bounding box center [646, 454] width 31 height 11
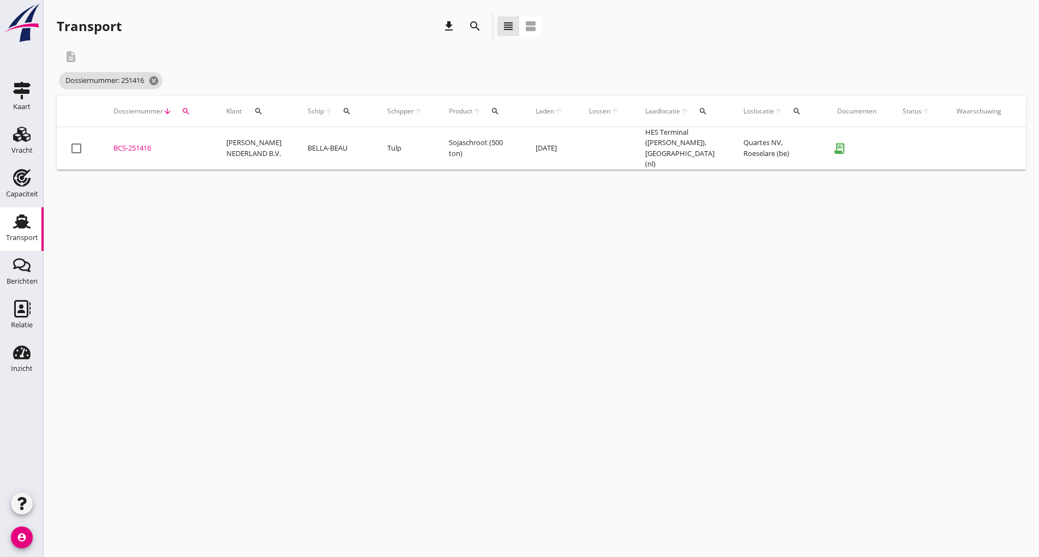
click at [144, 146] on div "BCS-251416" at bounding box center [156, 148] width 87 height 11
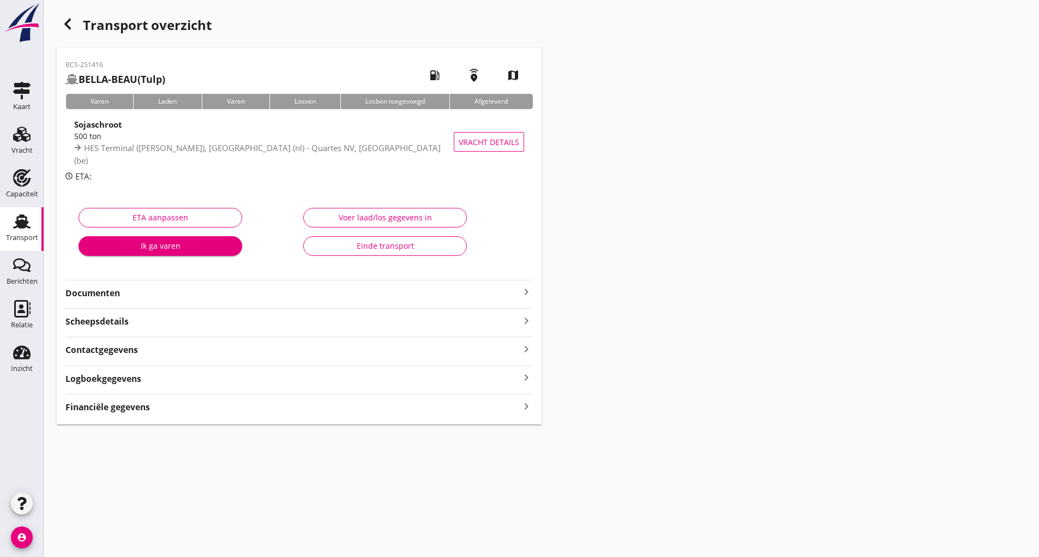
click at [336, 241] on div "Einde transport" at bounding box center [385, 245] width 145 height 11
